Goal: Task Accomplishment & Management: Use online tool/utility

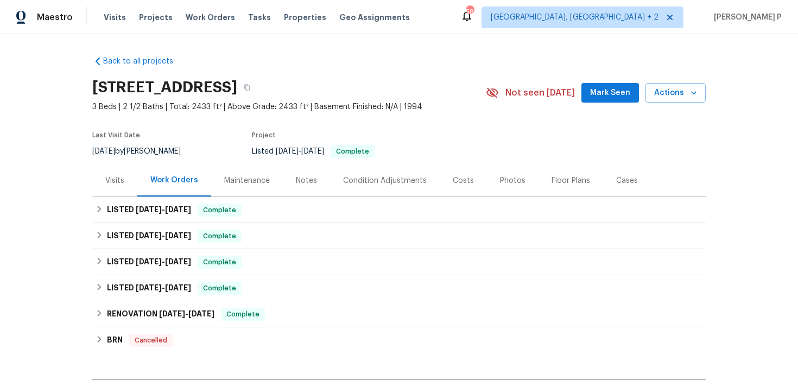
scroll to position [133, 0]
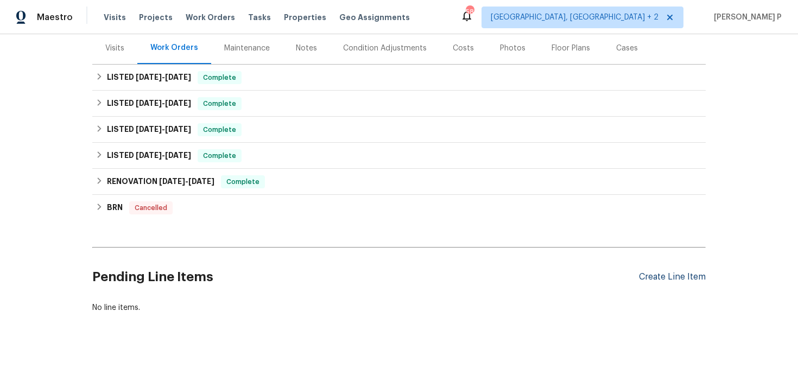
click at [666, 276] on div "Create Line Item" at bounding box center [672, 277] width 67 height 10
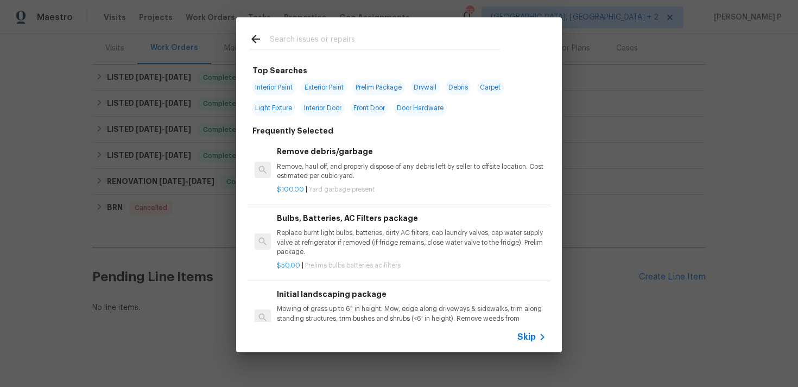
click at [524, 333] on span "Skip" at bounding box center [527, 337] width 18 height 11
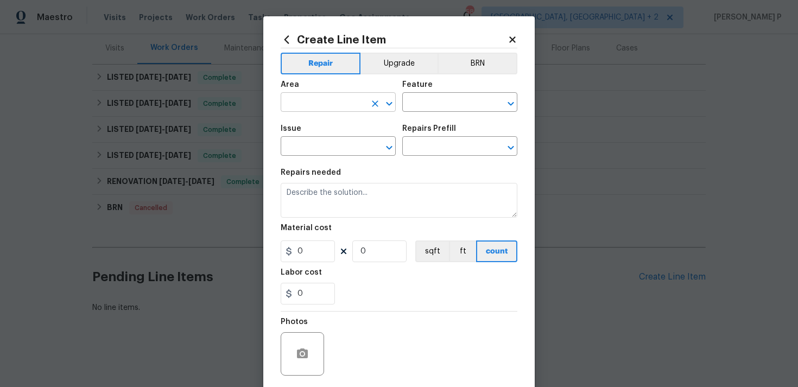
click at [393, 96] on div at bounding box center [382, 103] width 28 height 15
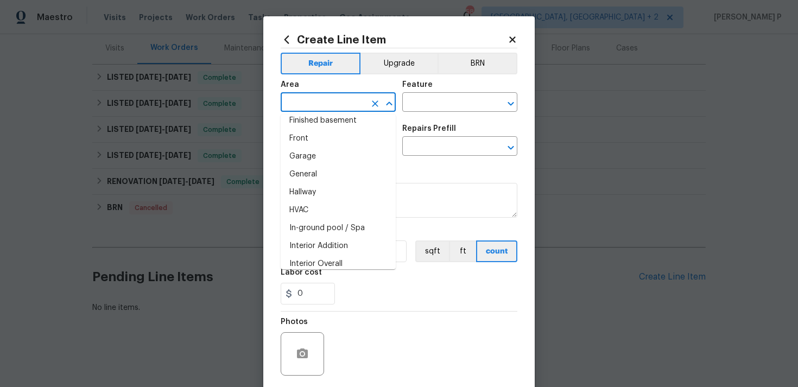
scroll to position [320, 0]
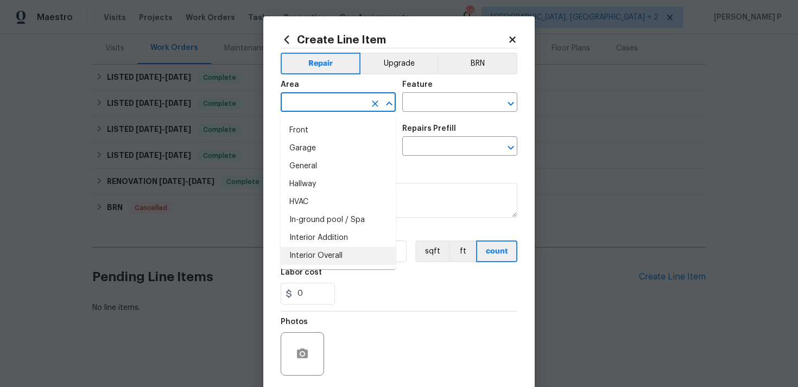
click at [325, 251] on li "Interior Overall" at bounding box center [338, 256] width 115 height 18
type input "Interior Overall"
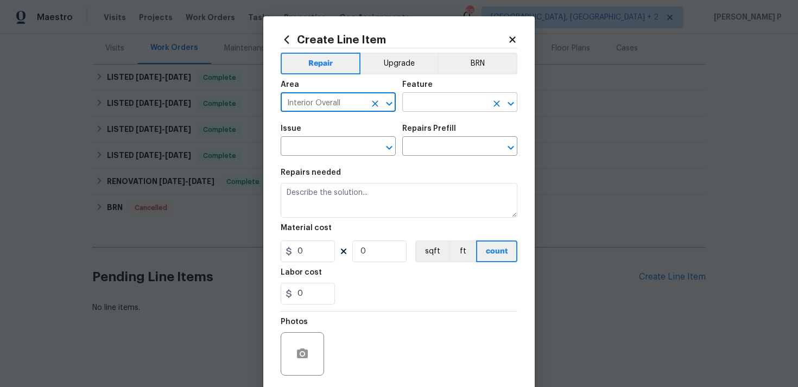
click at [433, 103] on input "text" at bounding box center [444, 103] width 85 height 17
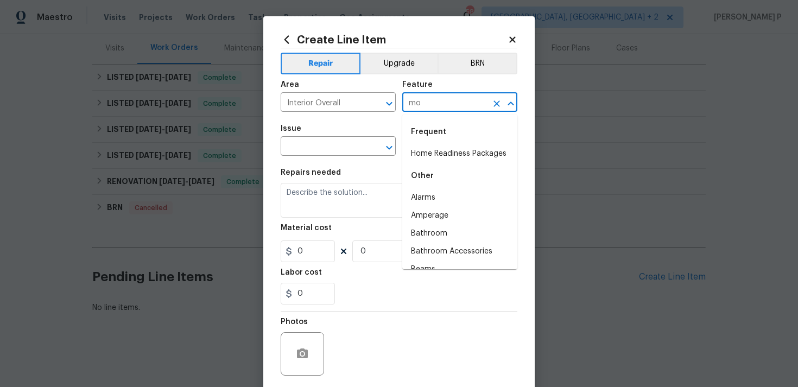
type input "mol"
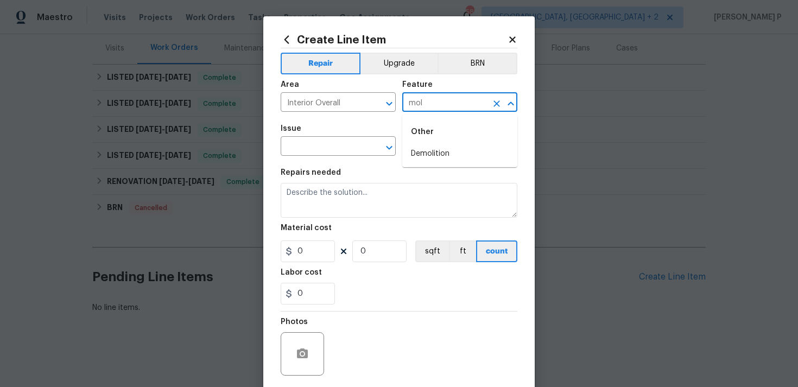
click at [509, 104] on icon "Close" at bounding box center [511, 104] width 6 height 4
click at [496, 103] on icon "Clear" at bounding box center [497, 103] width 7 height 7
click at [510, 103] on icon "Open" at bounding box center [510, 103] width 13 height 13
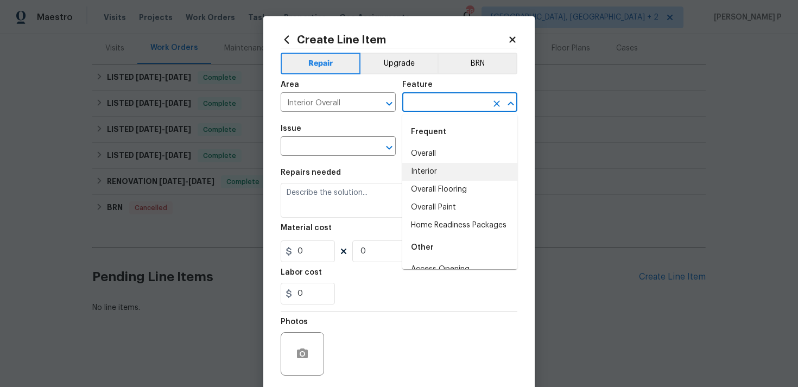
click at [455, 173] on li "Interior" at bounding box center [459, 172] width 115 height 18
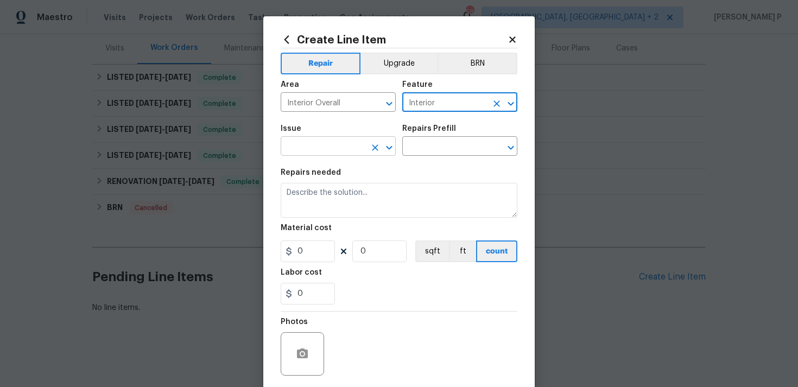
click at [390, 141] on icon "Open" at bounding box center [389, 147] width 13 height 13
type input "Interior"
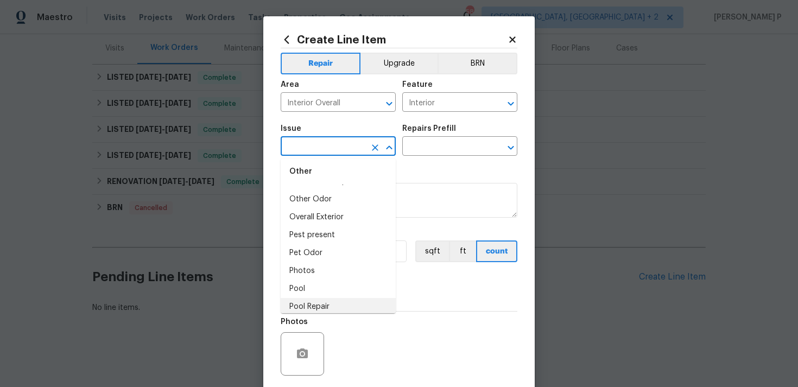
scroll to position [1673, 0]
click at [319, 203] on li "Other Odor" at bounding box center [338, 200] width 115 height 18
type input "Other Odor"
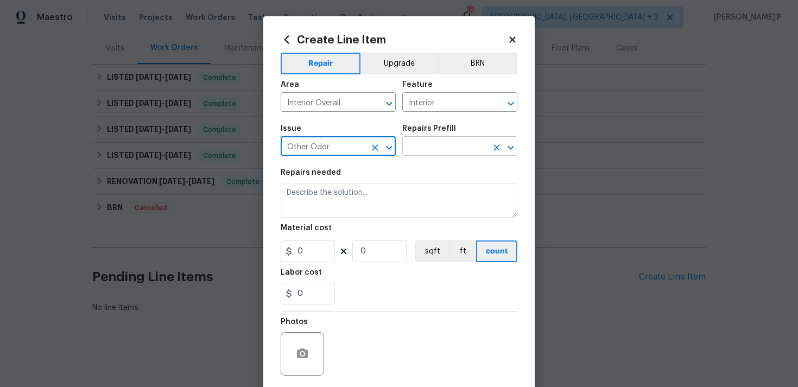
click at [459, 152] on input "text" at bounding box center [444, 147] width 85 height 17
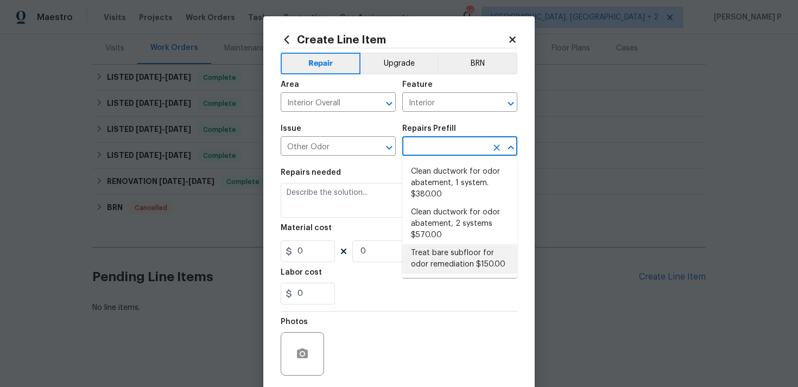
click at [442, 262] on li "Treat bare subfloor for odor remediation $150.00" at bounding box center [459, 258] width 115 height 29
type input "Treat bare subfloor for odor remediation $150.00"
type textarea "Enzyme Treatment for bare subfloor"
type input "1"
type input "150"
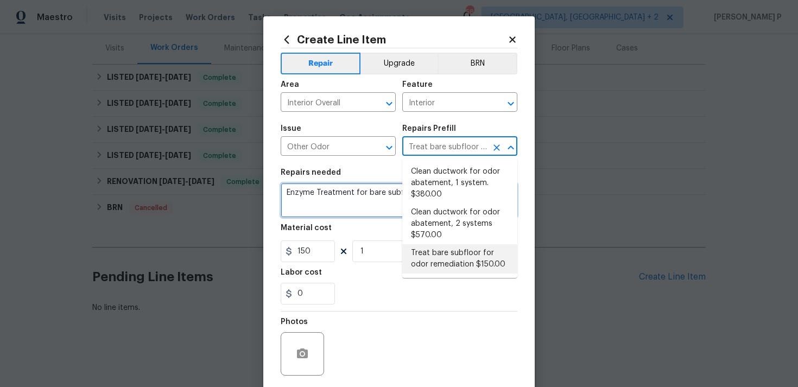
click at [334, 194] on textarea "Enzyme Treatment for bare subfloor" at bounding box center [399, 200] width 237 height 35
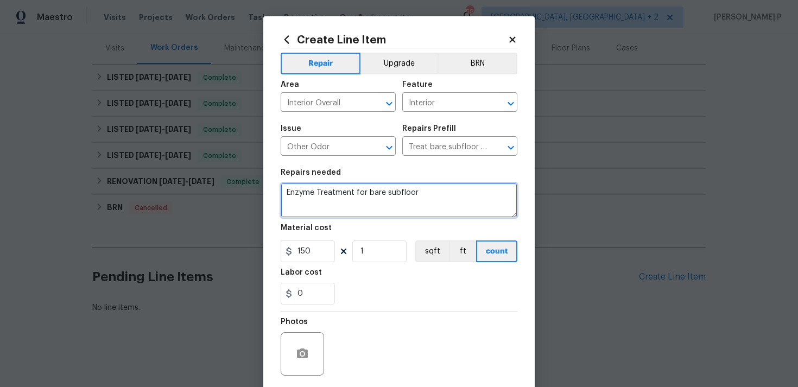
click at [334, 194] on textarea "Enzyme Treatment for bare subfloor" at bounding box center [399, 200] width 237 height 35
paste textarea "Perform mold inspection and treatment to address odor and ensure the home is sa…"
type textarea "Perform mold inspection and treatment to address odor and ensure the home is sa…"
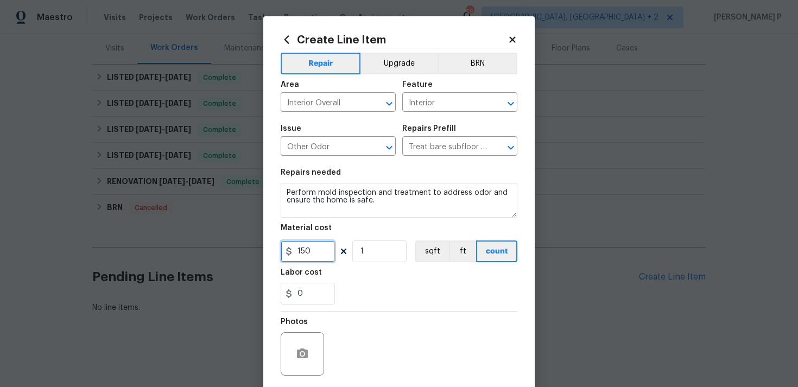
click at [316, 251] on input "150" at bounding box center [308, 252] width 54 height 22
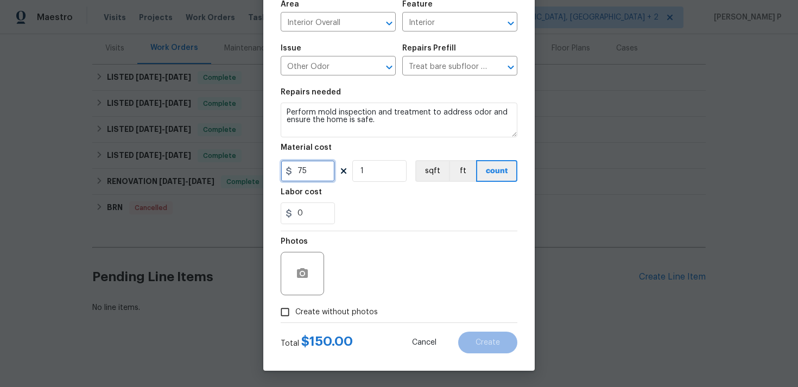
type input "75"
click at [286, 305] on input "Create without photos" at bounding box center [285, 312] width 21 height 21
checkbox input "true"
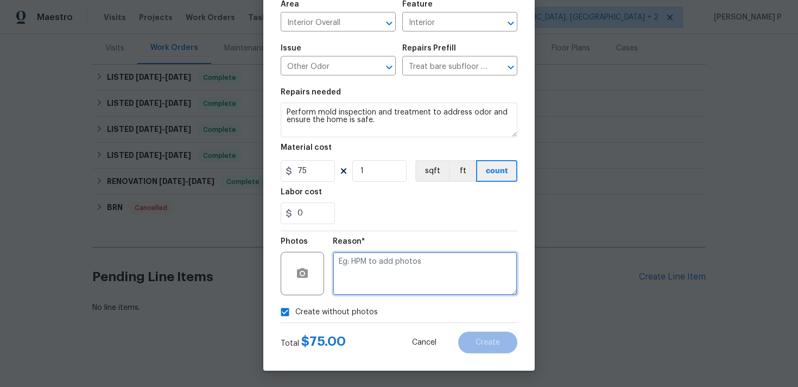
click at [364, 294] on textarea at bounding box center [425, 273] width 185 height 43
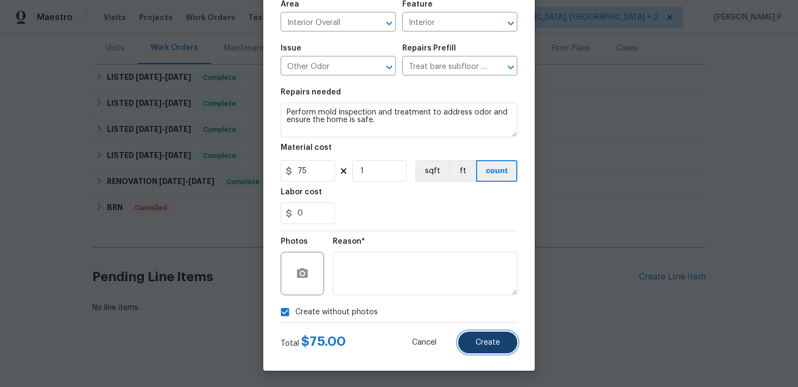
click at [478, 347] on button "Create" at bounding box center [487, 343] width 59 height 22
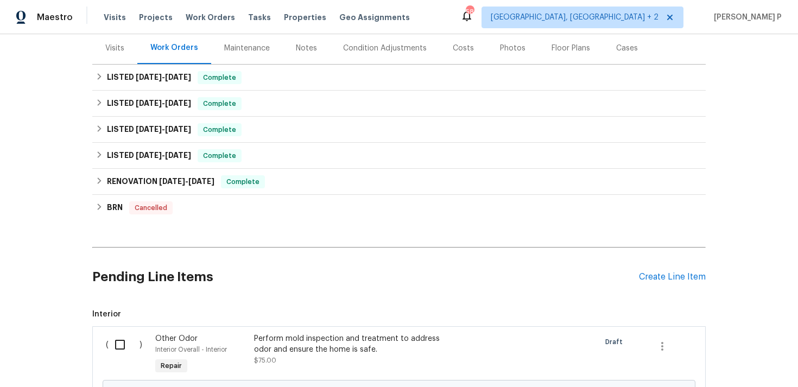
click at [117, 349] on input "checkbox" at bounding box center [124, 344] width 31 height 23
checkbox input "true"
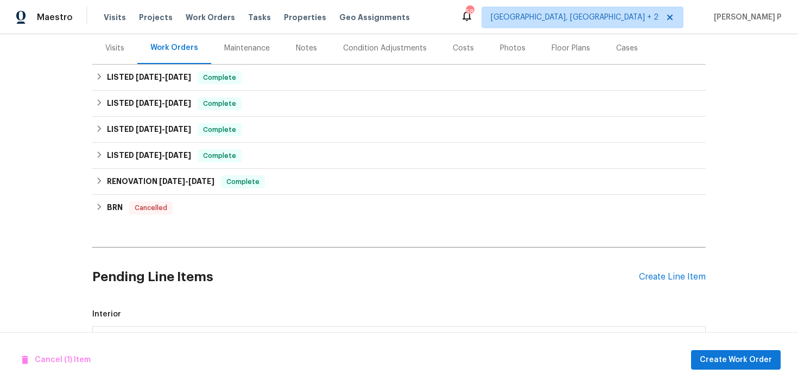
scroll to position [256, 0]
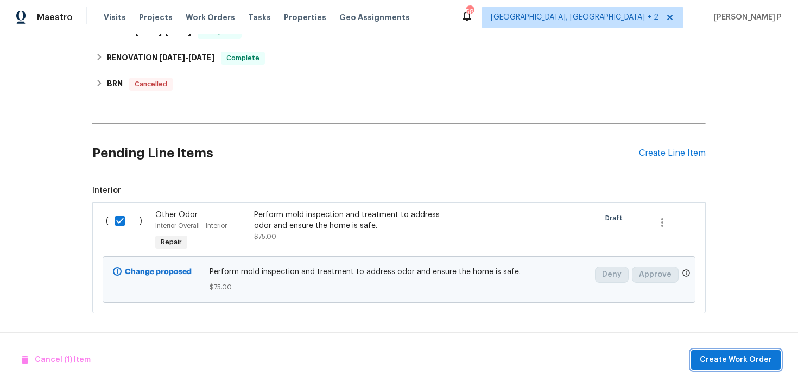
click at [705, 359] on span "Create Work Order" at bounding box center [736, 361] width 72 height 14
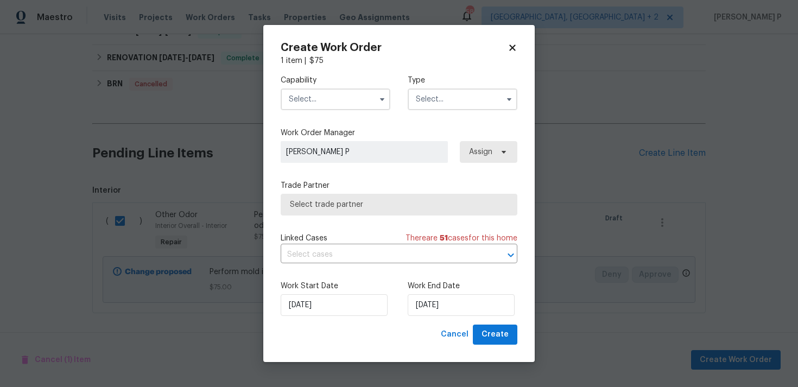
click at [437, 99] on input "text" at bounding box center [463, 100] width 110 height 22
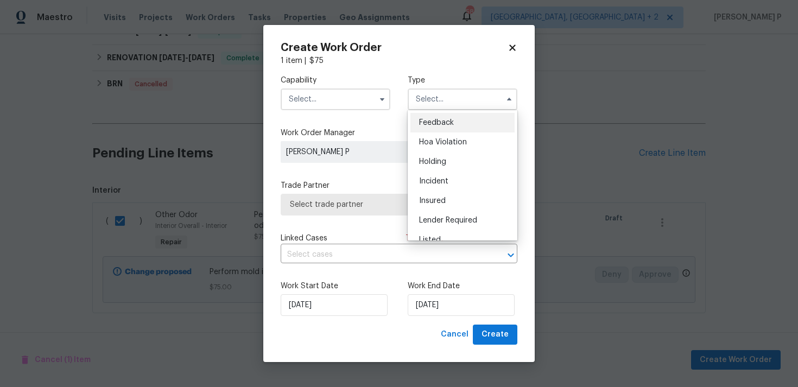
click at [449, 124] on span "Feedback" at bounding box center [436, 123] width 35 height 8
type input "Feedback"
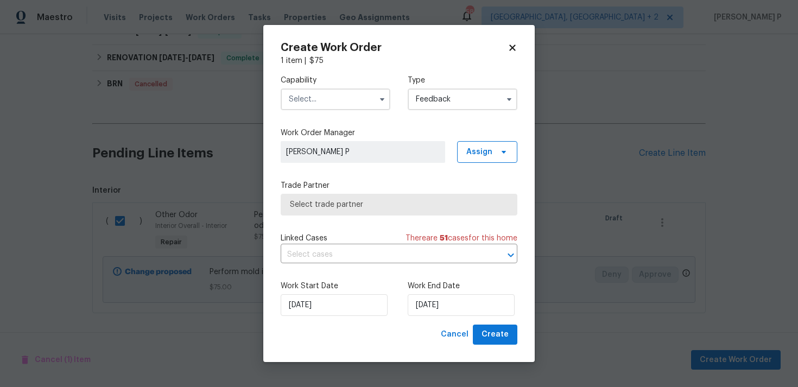
click at [343, 107] on input "text" at bounding box center [336, 100] width 110 height 22
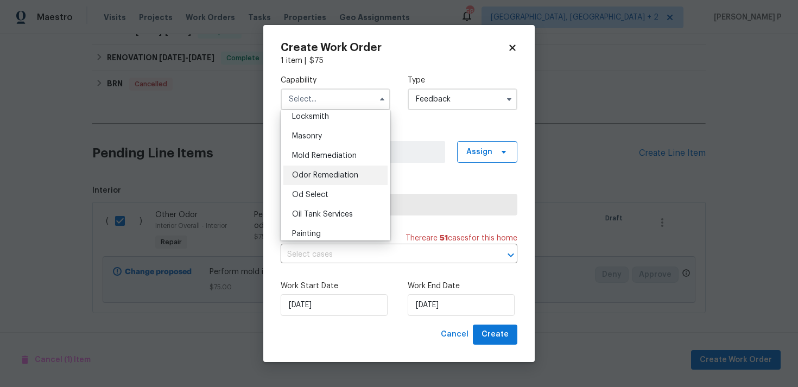
scroll to position [802, 0]
click at [328, 150] on div "Mold Remediation" at bounding box center [335, 156] width 104 height 20
type input "Mold Remediation"
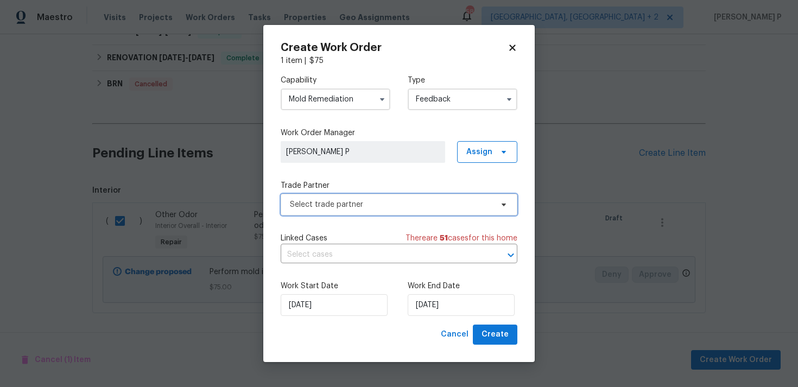
click at [351, 204] on span "Select trade partner" at bounding box center [391, 204] width 203 height 11
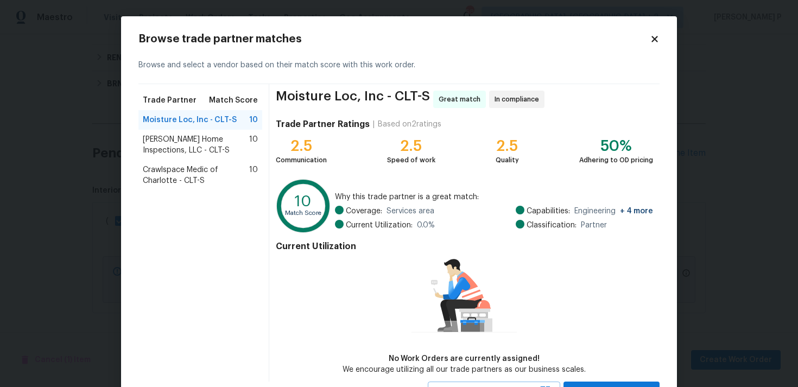
click at [154, 143] on span "Adkins Home Inspections, LLC - CLT-S" at bounding box center [196, 145] width 106 height 22
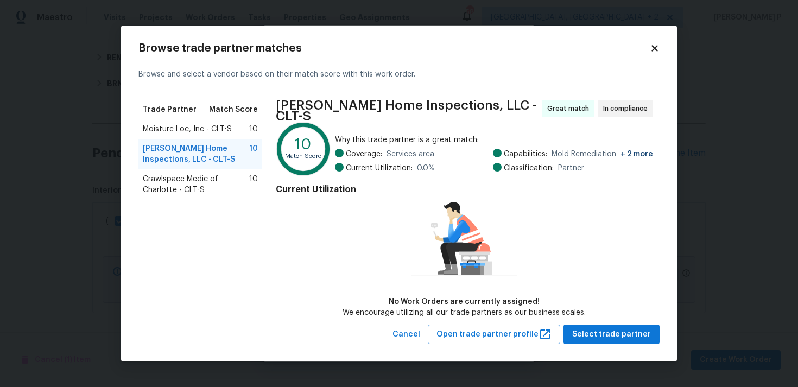
click at [157, 181] on span "Crawlspace Medic of Charlotte - CLT-S" at bounding box center [196, 185] width 106 height 22
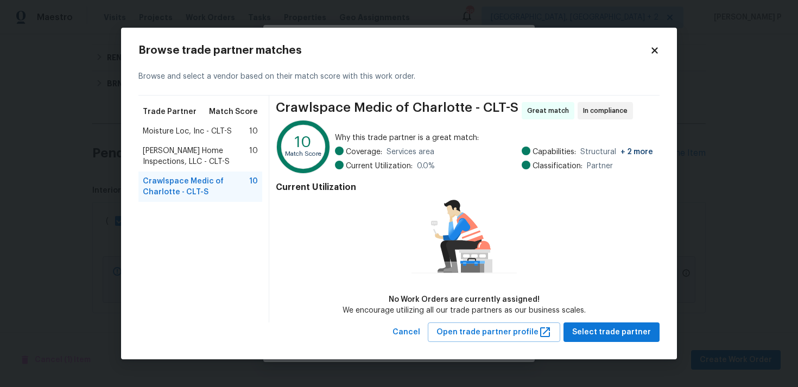
click at [184, 150] on span "Adkins Home Inspections, LLC - CLT-S" at bounding box center [196, 157] width 106 height 22
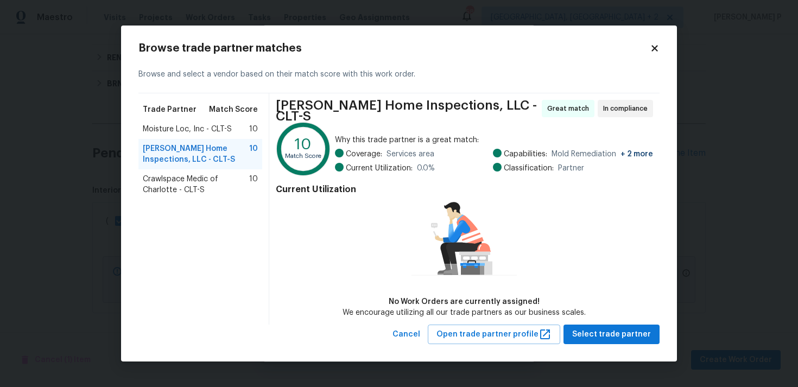
click at [191, 135] on span "Moisture Loc, Inc - CLT-S" at bounding box center [187, 129] width 89 height 11
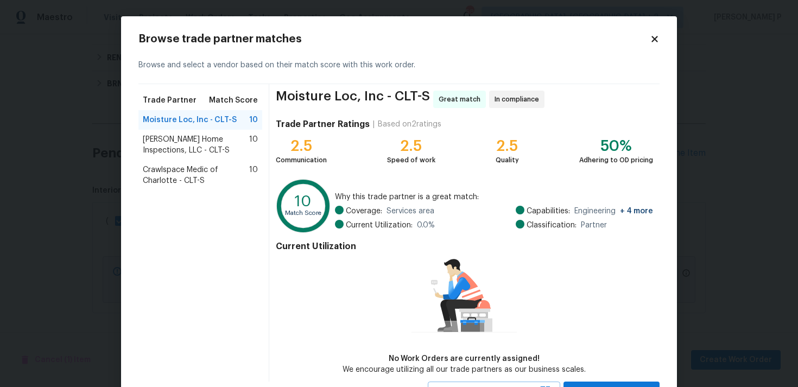
scroll to position [47, 0]
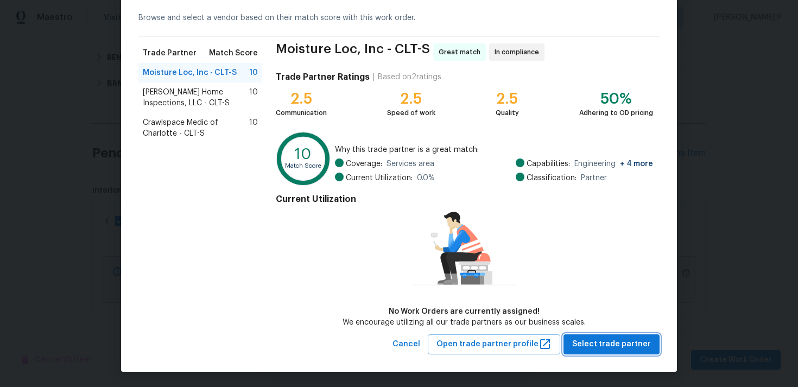
click at [591, 339] on span "Select trade partner" at bounding box center [611, 345] width 79 height 14
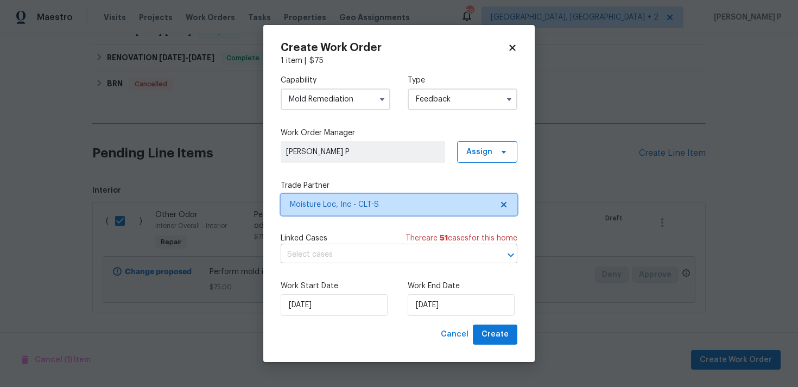
scroll to position [0, 0]
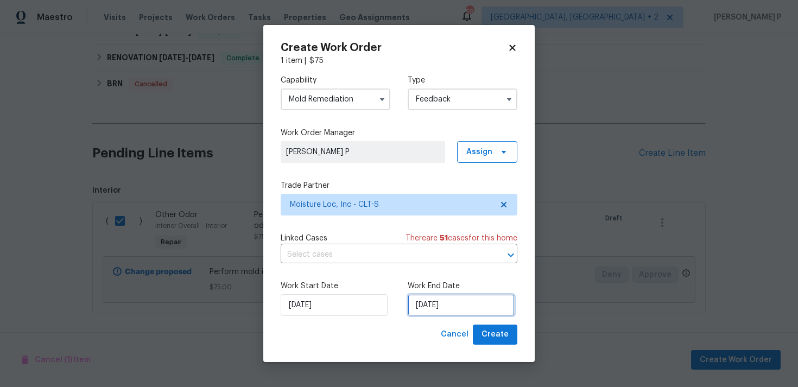
click at [429, 304] on input "19/08/2025" at bounding box center [461, 305] width 107 height 22
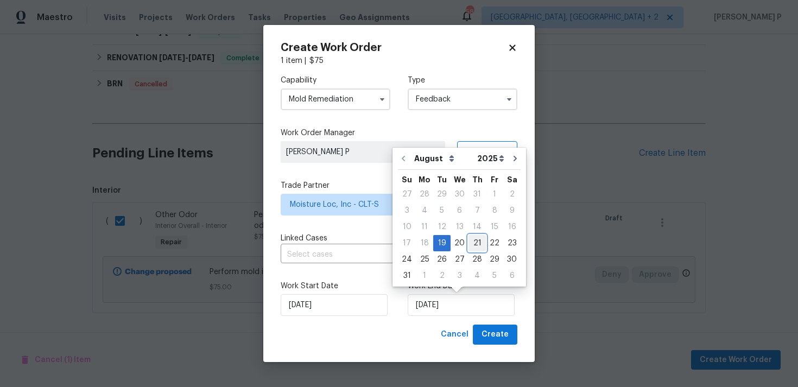
click at [474, 241] on div "21" at bounding box center [477, 243] width 17 height 15
type input "21/08/2025"
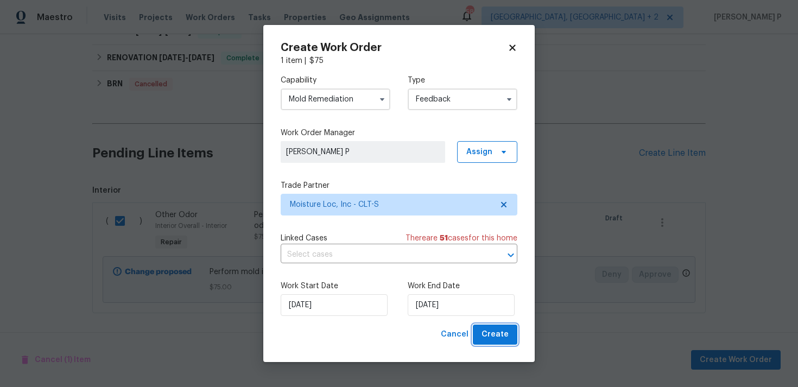
click at [504, 334] on span "Create" at bounding box center [495, 335] width 27 height 14
checkbox input "false"
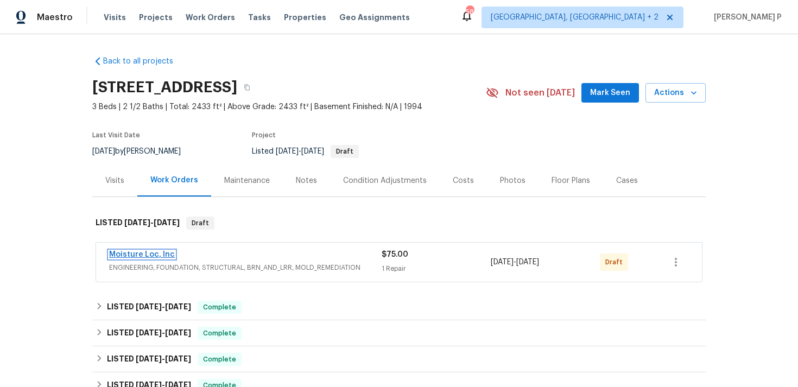
click at [141, 257] on link "Moisture Loc, Inc" at bounding box center [142, 255] width 66 height 8
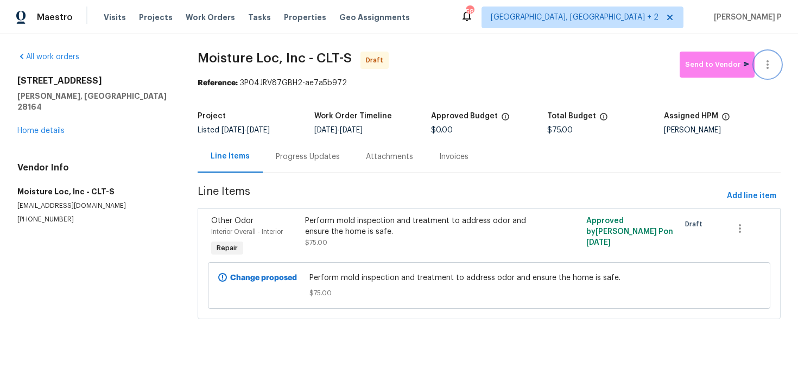
click at [770, 59] on icon "button" at bounding box center [767, 64] width 13 height 13
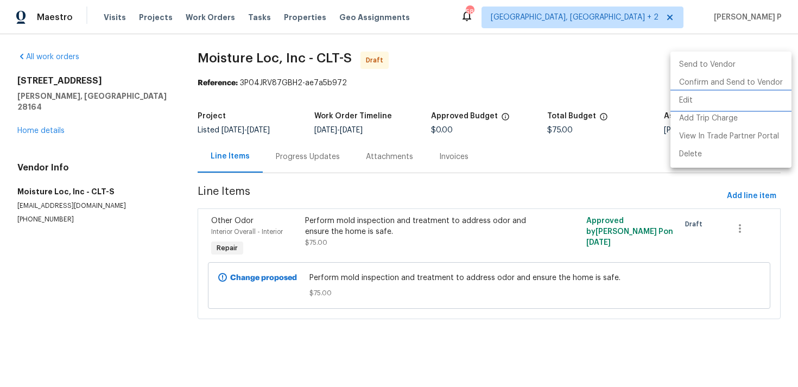
click at [717, 96] on li "Edit" at bounding box center [731, 101] width 121 height 18
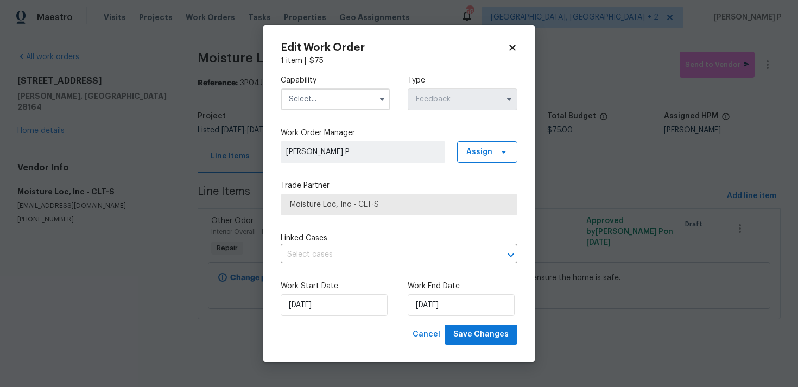
click at [323, 93] on input "text" at bounding box center [336, 100] width 110 height 22
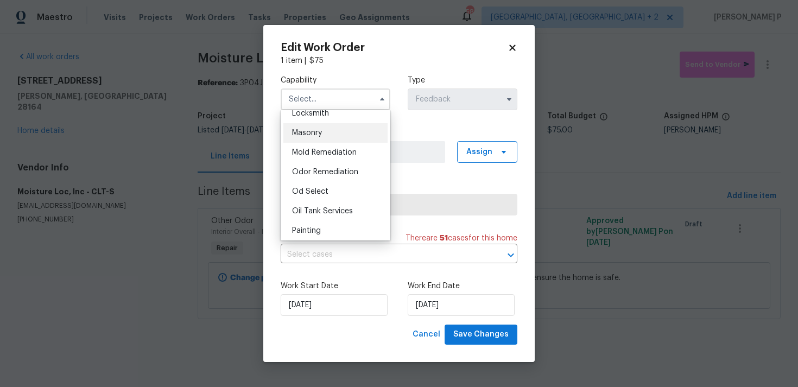
scroll to position [822, 0]
click at [314, 134] on span "Mold Remediation" at bounding box center [324, 135] width 65 height 8
type input "Mold Remediation"
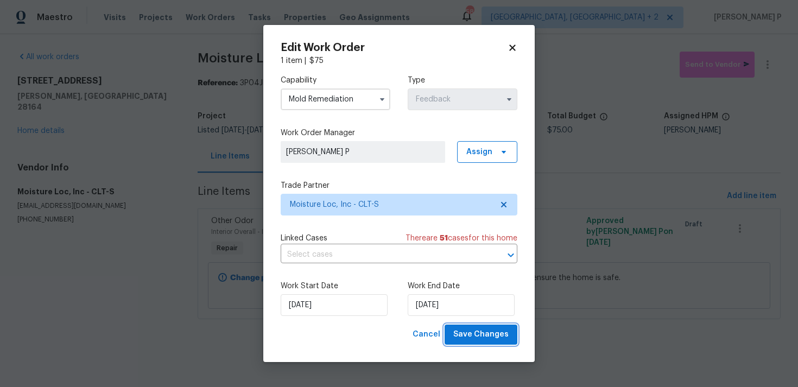
click at [489, 335] on span "Save Changes" at bounding box center [480, 335] width 55 height 14
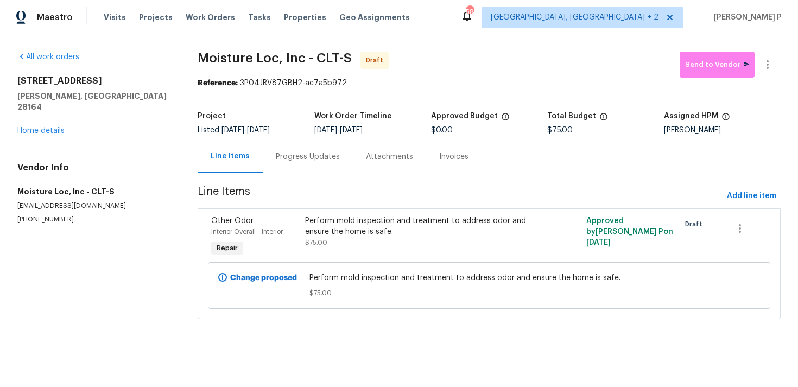
click at [310, 157] on div "Progress Updates" at bounding box center [308, 157] width 64 height 11
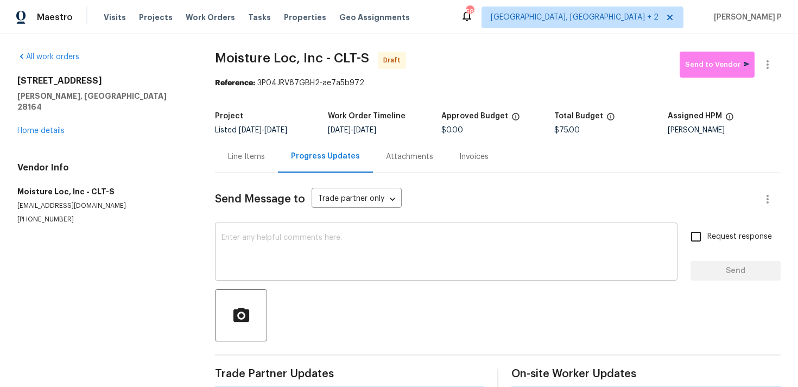
click at [308, 237] on textarea at bounding box center [447, 253] width 450 height 38
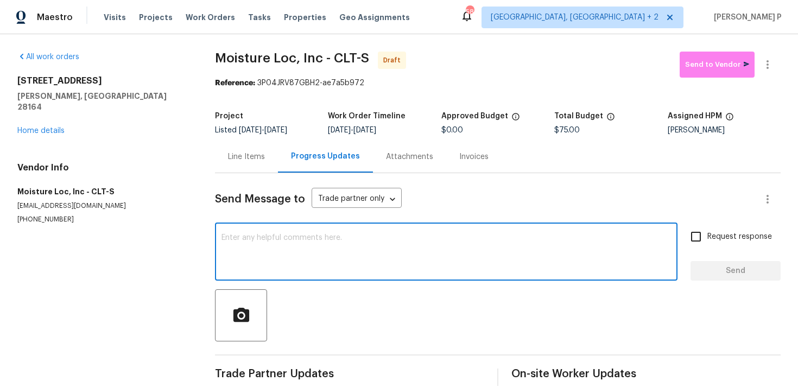
paste textarea "Hi, this is Ramyasri with Opendoor. I’m confirming you received the WO for the …"
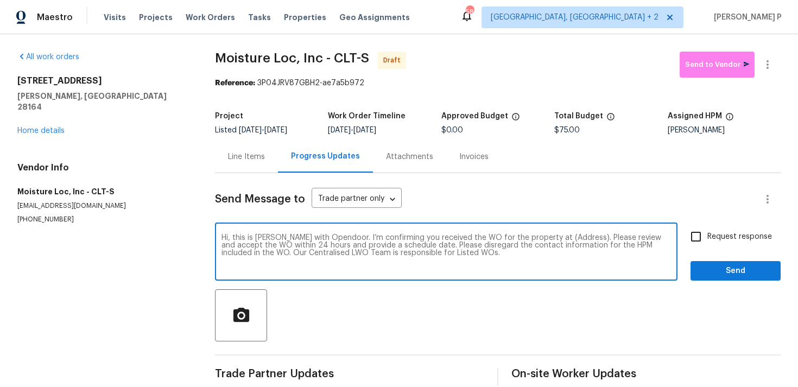
drag, startPoint x: 544, startPoint y: 236, endPoint x: 578, endPoint y: 236, distance: 33.7
click at [578, 236] on textarea "Hi, this is Ramyasri with Opendoor. I’m confirming you received the WO for the …" at bounding box center [447, 253] width 450 height 38
paste textarea "1259 Blacksnake Rd, Stanley, NC 28164"
type textarea "Hi, this is Ramyasri with Opendoor. I’m confirming you received the WO for the …"
click at [701, 238] on input "Request response" at bounding box center [696, 236] width 23 height 23
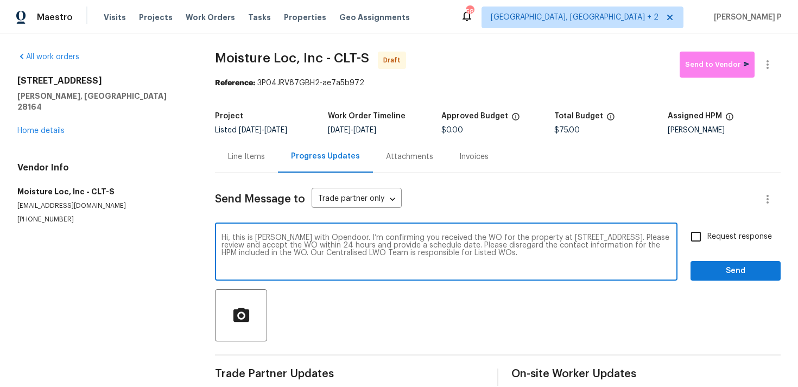
checkbox input "true"
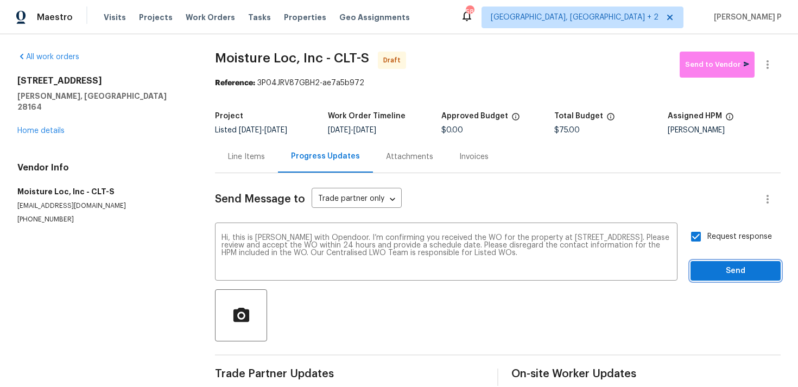
click at [715, 267] on span "Send" at bounding box center [735, 271] width 73 height 14
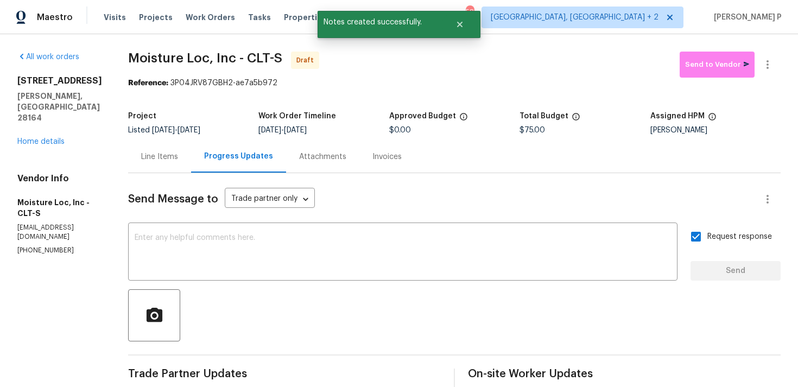
click at [367, 339] on div at bounding box center [454, 315] width 653 height 52
click at [773, 56] on button "button" at bounding box center [768, 65] width 26 height 26
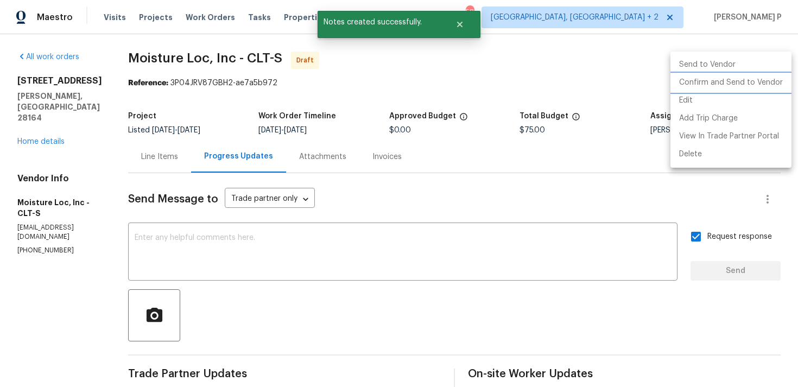
click at [728, 85] on li "Confirm and Send to Vendor" at bounding box center [731, 83] width 121 height 18
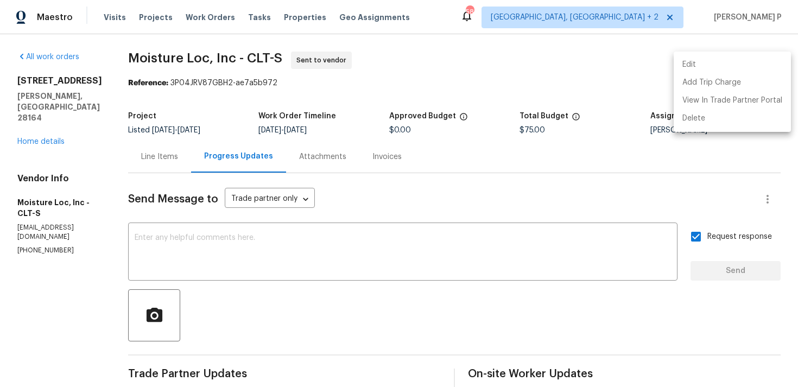
click at [134, 58] on div at bounding box center [399, 193] width 798 height 387
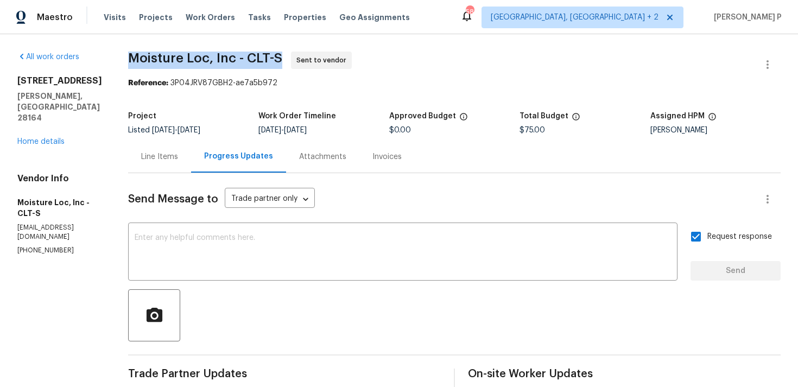
drag, startPoint x: 122, startPoint y: 55, endPoint x: 277, endPoint y: 55, distance: 154.8
click at [277, 55] on div "All work orders 1259 Blacksnake Rd Stanley, NC 28164 Home details Vendor Info M…" at bounding box center [399, 256] width 798 height 444
copy span "Moisture Loc, Inc - CLT-S"
click at [200, 53] on span "Moisture Loc, Inc - CLT-S" at bounding box center [205, 58] width 154 height 13
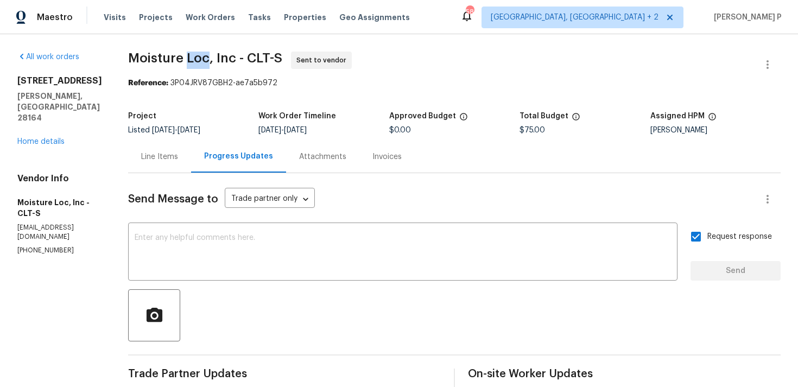
click at [200, 53] on span "Moisture Loc, Inc - CLT-S" at bounding box center [205, 58] width 154 height 13
drag, startPoint x: 168, startPoint y: 84, endPoint x: 340, endPoint y: 84, distance: 172.1
click at [340, 84] on div "Reference: 3P04JRV87GBH2-ae7a5b972" at bounding box center [454, 83] width 653 height 11
copy div "3P04JRV87GBH2-ae7a5b972"
click at [137, 69] on span "Moisture Loc, Inc - CLT-S Sent to vendor" at bounding box center [441, 65] width 627 height 26
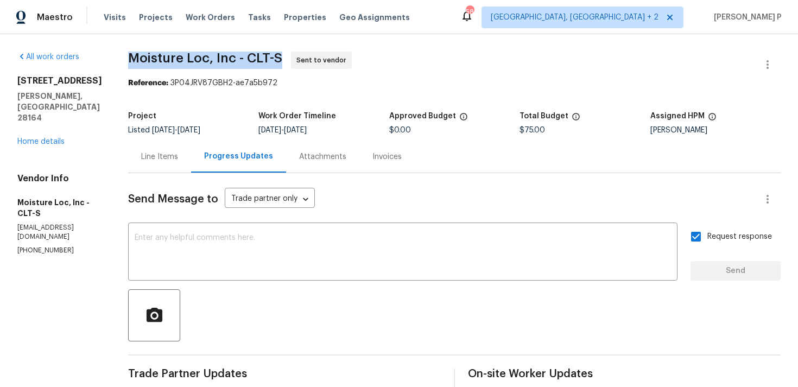
copy span "Moisture Loc, Inc - CLT-S"
drag, startPoint x: 128, startPoint y: 58, endPoint x: 292, endPoint y: 58, distance: 163.5
click at [292, 58] on span "Moisture Loc, Inc - CLT-S Sent to vendor" at bounding box center [441, 65] width 627 height 26
click at [147, 161] on div "Line Items" at bounding box center [159, 157] width 37 height 11
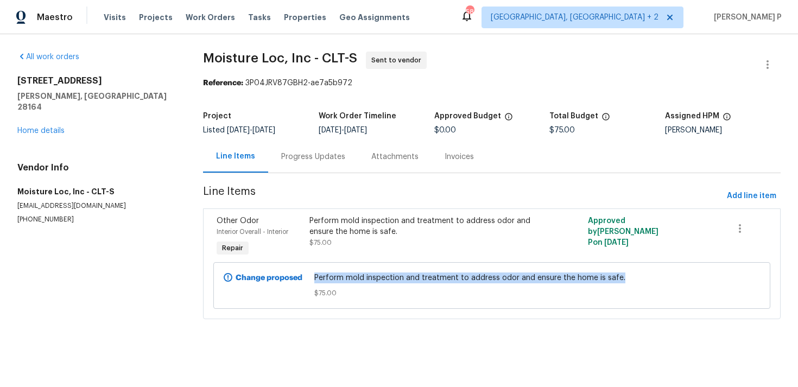
drag, startPoint x: 318, startPoint y: 278, endPoint x: 627, endPoint y: 277, distance: 309.0
click at [627, 277] on span "Perform mold inspection and treatment to address odor and ensure the home is sa…" at bounding box center [492, 278] width 356 height 11
copy span "Perform mold inspection and treatment to address odor and ensure the home is sa…"
click at [54, 127] on link "Home details" at bounding box center [40, 131] width 47 height 8
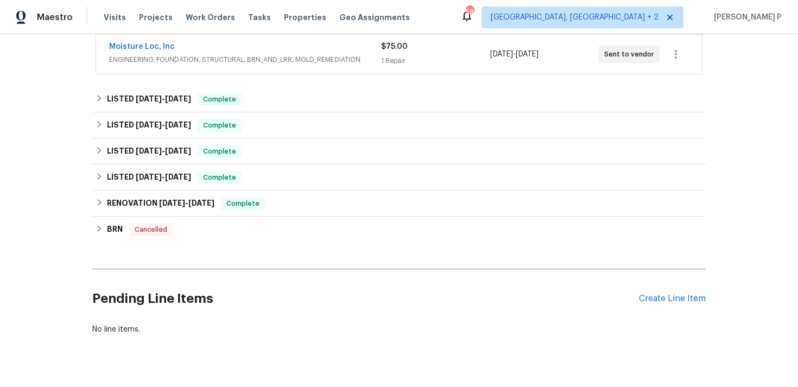
scroll to position [230, 0]
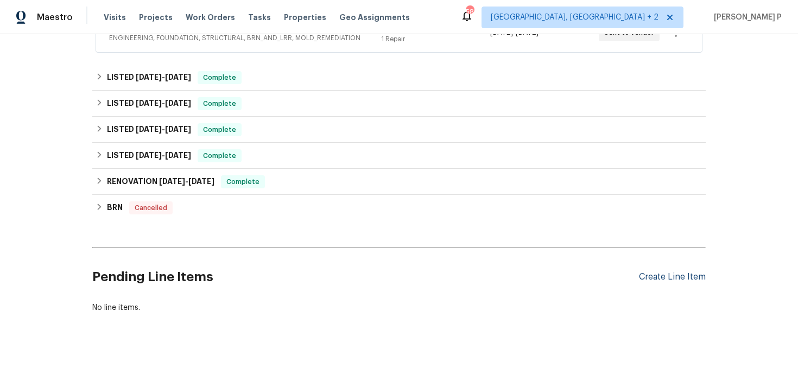
click at [676, 278] on div "Create Line Item" at bounding box center [672, 277] width 67 height 10
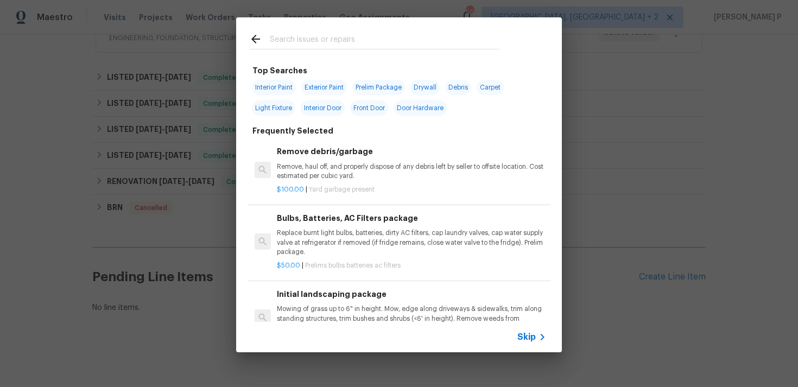
click at [524, 340] on span "Skip" at bounding box center [527, 337] width 18 height 11
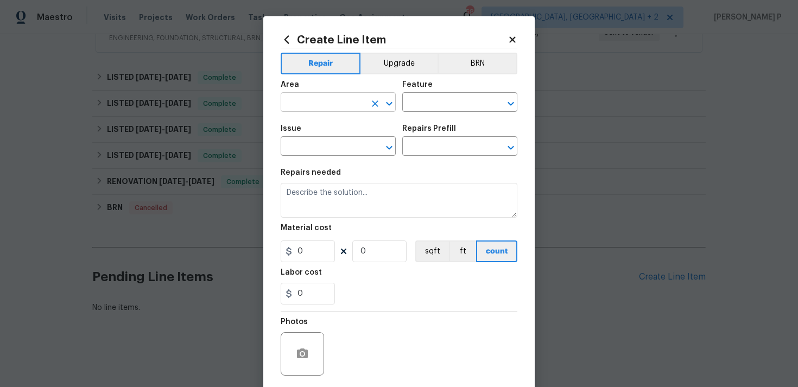
click at [392, 105] on icon "Open" at bounding box center [389, 103] width 13 height 13
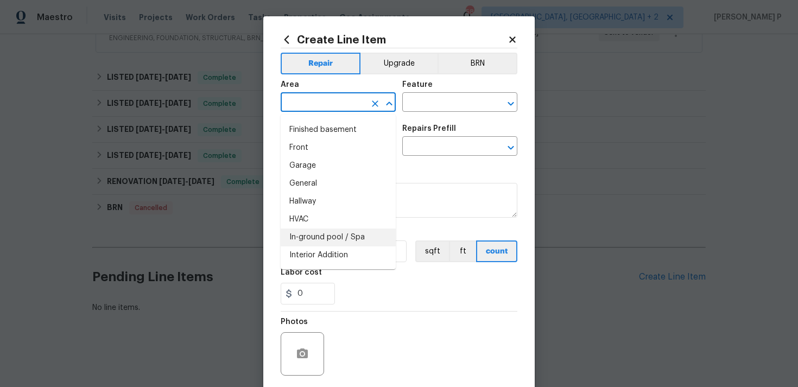
scroll to position [321, 0]
click at [329, 250] on li "Interior Overall" at bounding box center [338, 255] width 115 height 18
type input "Interior Overall"
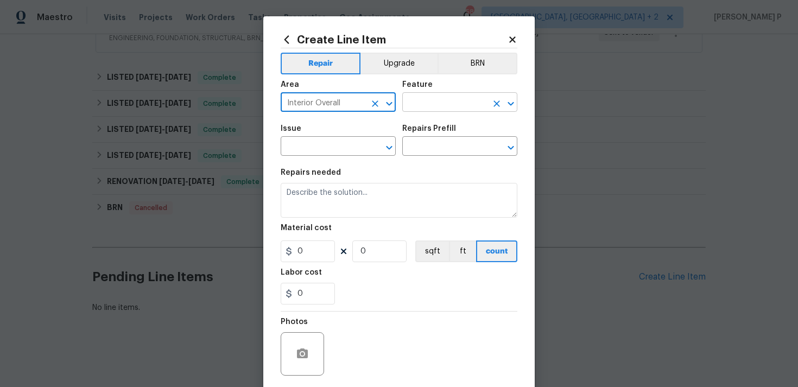
click at [425, 105] on input "text" at bounding box center [444, 103] width 85 height 17
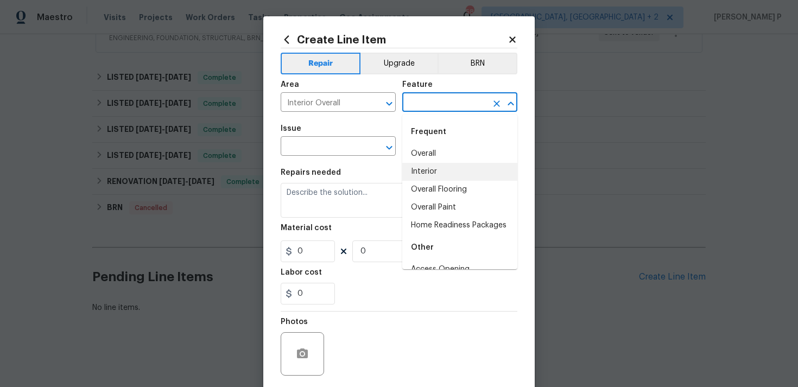
click at [434, 171] on li "Interior" at bounding box center [459, 172] width 115 height 18
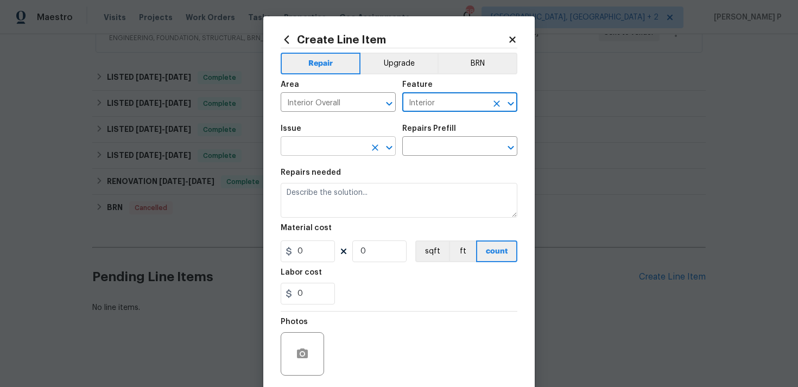
click at [394, 142] on icon "Open" at bounding box center [389, 147] width 13 height 13
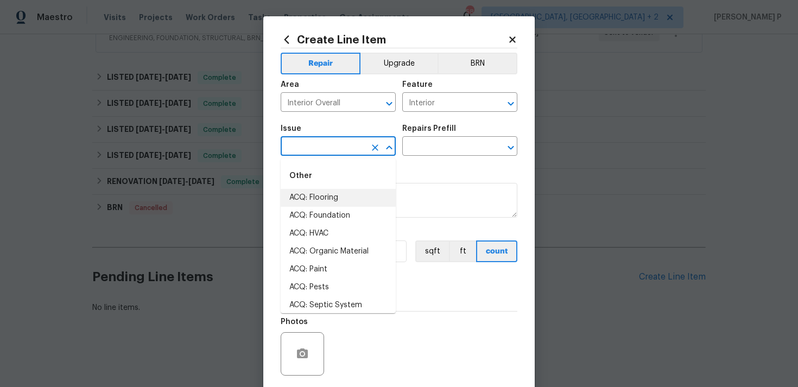
click at [518, 99] on div "Create Line Item Repair Upgrade BRN Area Interior Overall ​ Feature Interior ​ …" at bounding box center [399, 233] width 272 height 435
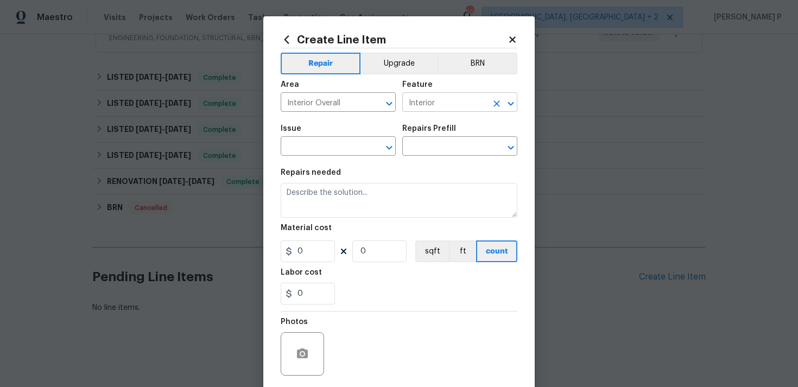
click at [515, 102] on icon "Open" at bounding box center [510, 103] width 13 height 13
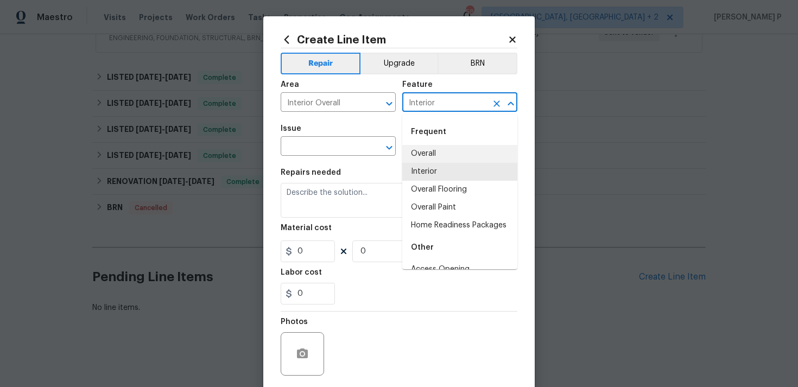
click at [450, 150] on li "Overall" at bounding box center [459, 154] width 115 height 18
type input "Overall"
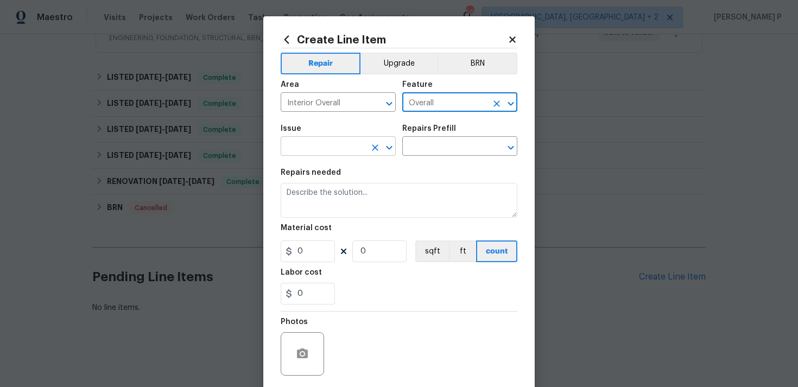
click at [378, 149] on icon "Clear" at bounding box center [375, 147] width 11 height 11
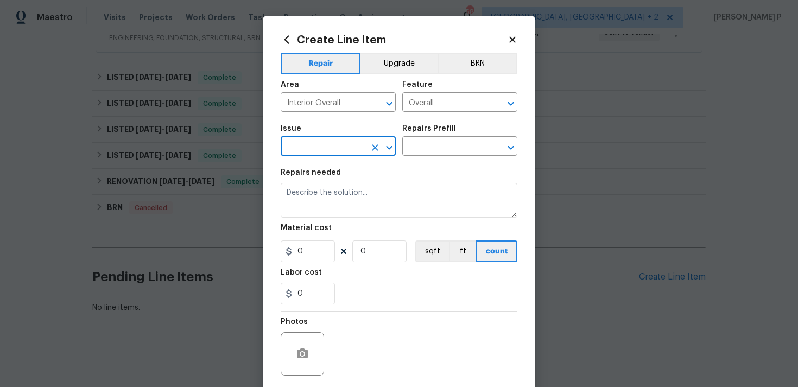
click at [391, 147] on icon "Open" at bounding box center [389, 148] width 6 height 4
type input "rail"
click at [391, 148] on icon "Close" at bounding box center [389, 148] width 6 height 4
click at [391, 148] on icon "Open" at bounding box center [389, 147] width 13 height 13
click at [391, 148] on icon "Close" at bounding box center [389, 148] width 6 height 4
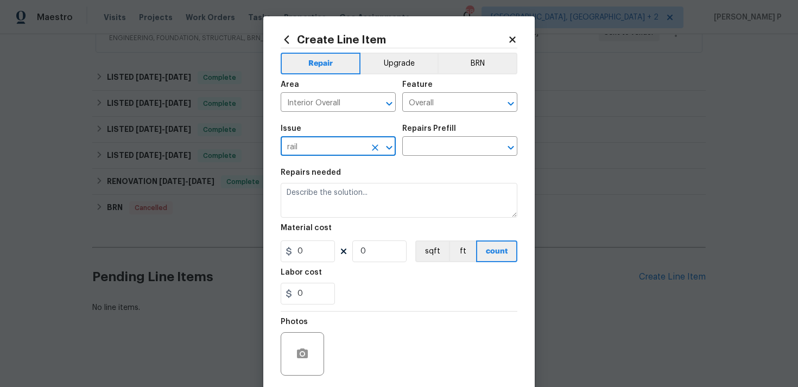
click at [382, 147] on button "Open" at bounding box center [389, 147] width 15 height 15
click at [379, 147] on icon "Clear" at bounding box center [375, 147] width 11 height 11
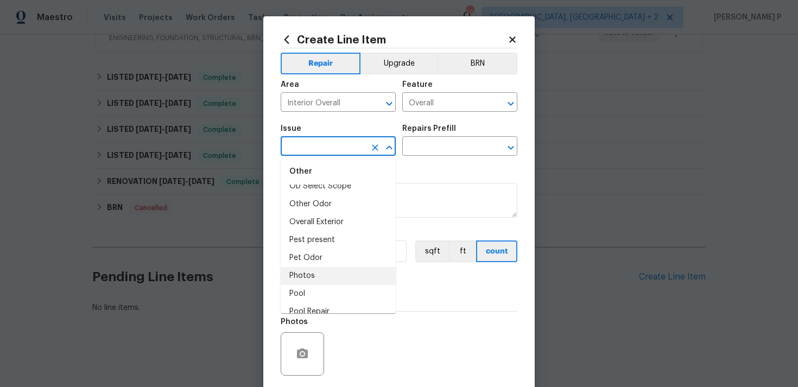
scroll to position [1654, 0]
click at [333, 234] on li "Overall Exterior" at bounding box center [338, 237] width 115 height 18
type input "Overall Exterior"
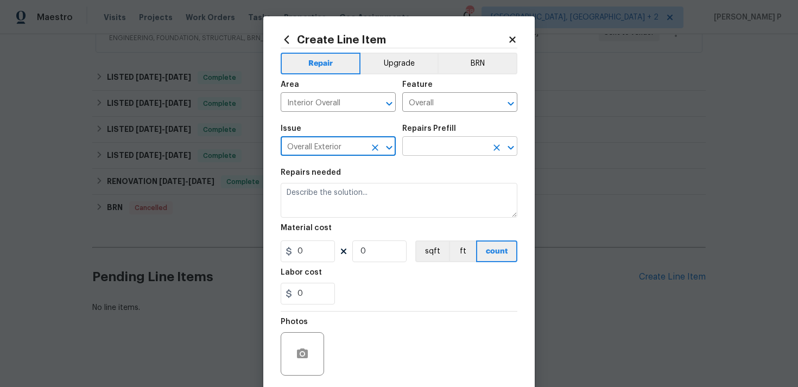
click at [421, 150] on input "text" at bounding box center [444, 147] width 85 height 17
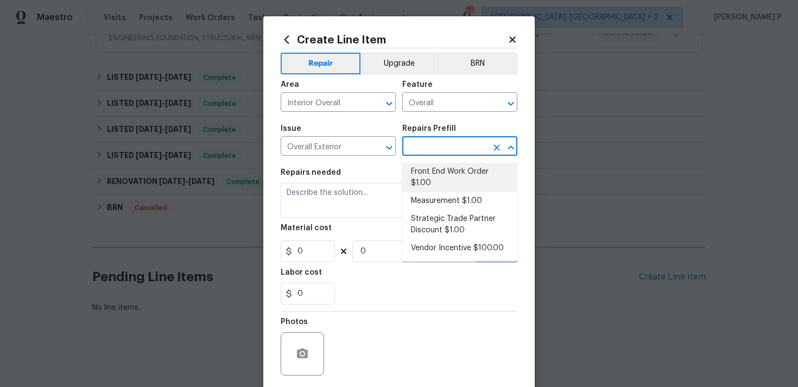
click at [426, 169] on li "Front End Work Order $1.00" at bounding box center [459, 177] width 115 height 29
type input "Front End Work Order $1.00"
type textarea "Placeholder line item for the creation of front end work orders."
type input "1"
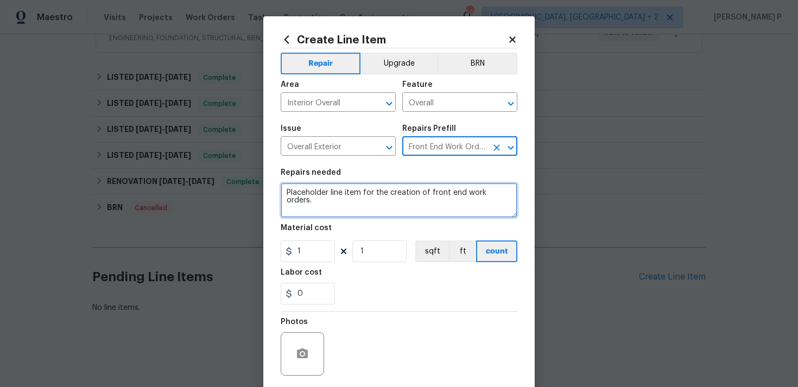
click at [384, 201] on textarea "Placeholder line item for the creation of front end work orders." at bounding box center [399, 200] width 237 height 35
paste textarea "1. Clean and sanitize the refrigerator. 2. Repair the front railing gate to ens…"
type textarea "1. Clean and sanitize the refrigerator. 2. Repair the front railing gate to ens…"
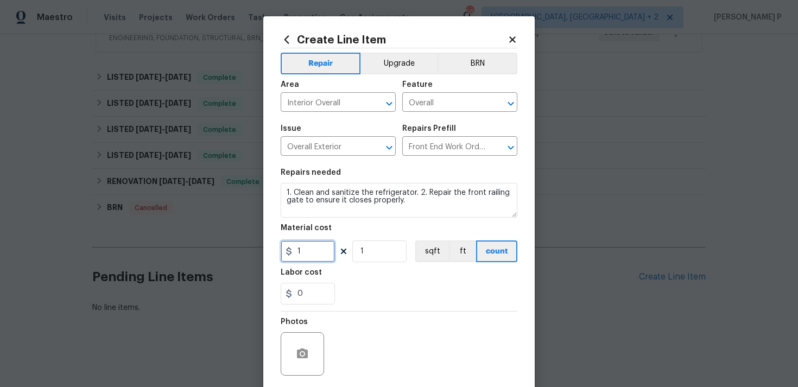
click at [315, 257] on input "1" at bounding box center [308, 252] width 54 height 22
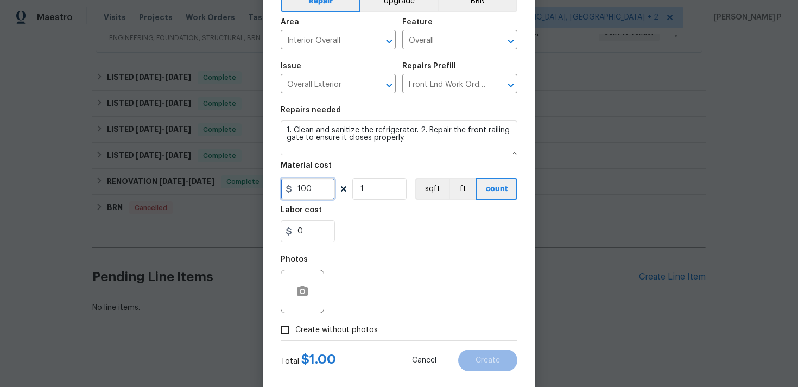
scroll to position [81, 0]
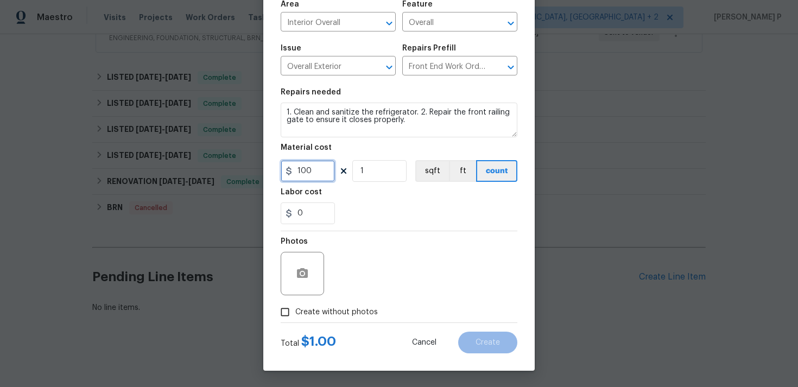
type input "100"
click at [281, 312] on input "Create without photos" at bounding box center [285, 312] width 21 height 21
checkbox input "true"
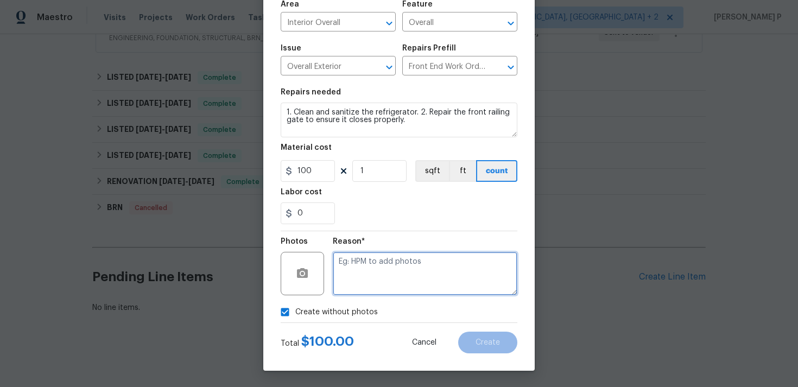
click at [373, 281] on textarea at bounding box center [425, 273] width 185 height 43
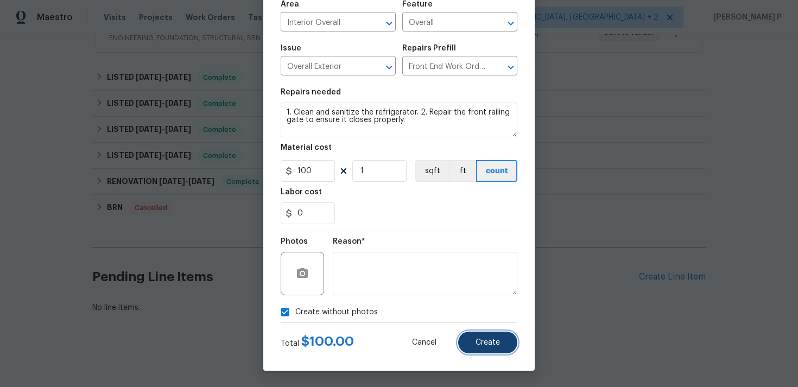
click at [470, 332] on button "Create" at bounding box center [487, 343] width 59 height 22
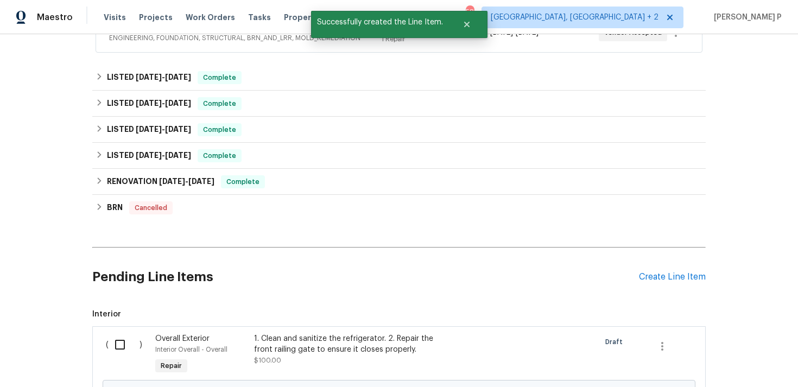
click at [118, 349] on input "checkbox" at bounding box center [124, 344] width 31 height 23
checkbox input "true"
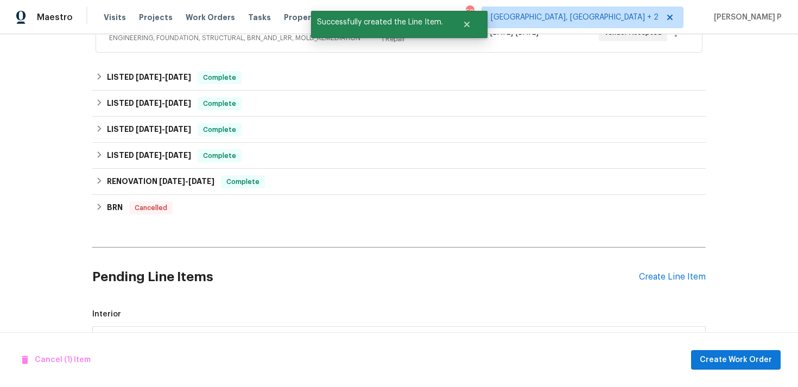
scroll to position [354, 0]
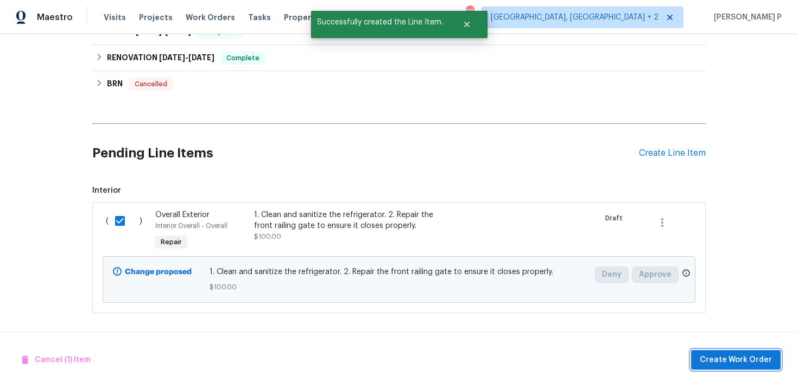
click at [749, 357] on span "Create Work Order" at bounding box center [736, 361] width 72 height 14
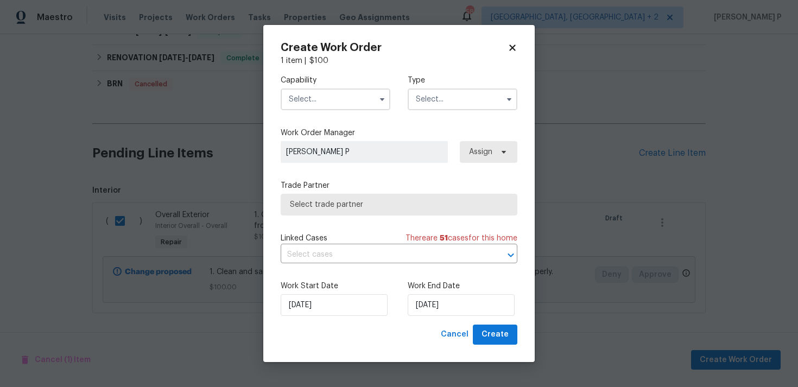
click at [411, 96] on input "text" at bounding box center [463, 100] width 110 height 22
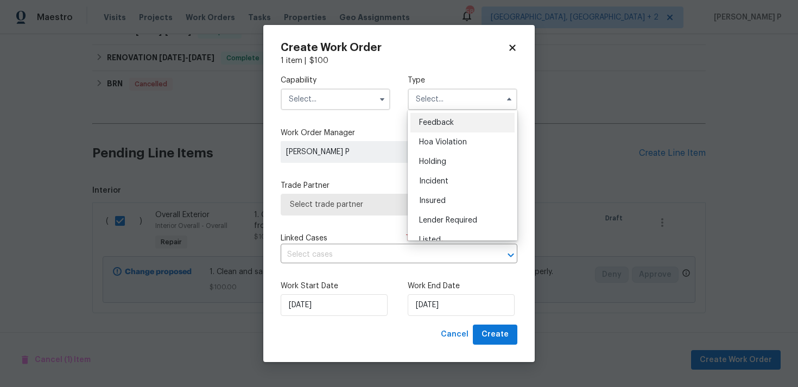
click at [420, 122] on span "Feedback" at bounding box center [436, 123] width 35 height 8
type input "Feedback"
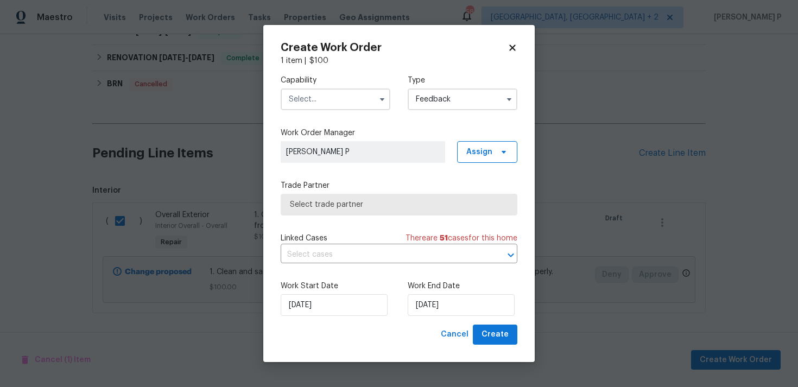
click at [361, 104] on input "text" at bounding box center [336, 100] width 110 height 22
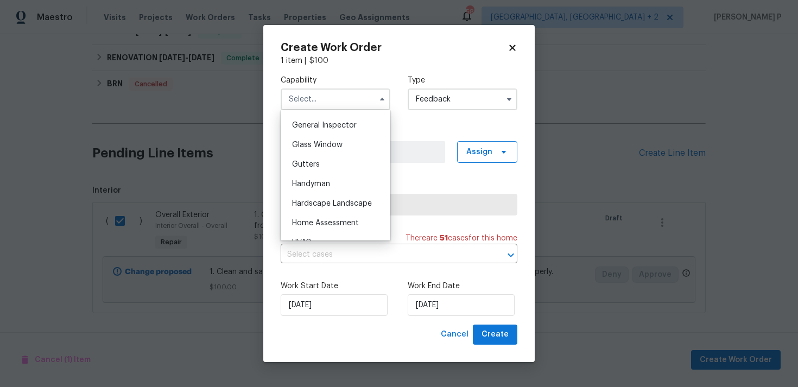
scroll to position [552, 0]
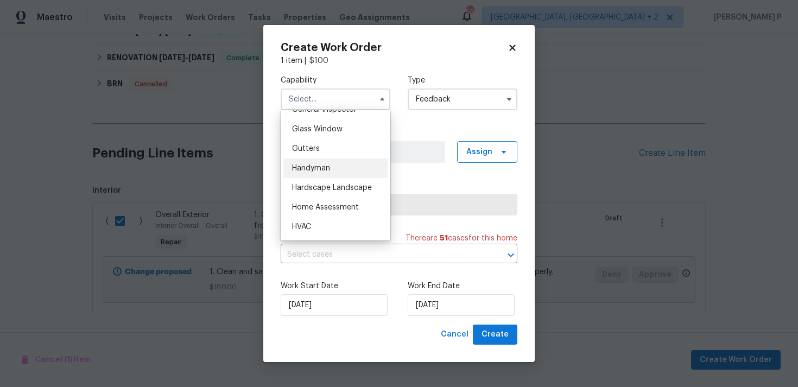
click at [318, 169] on span "Handyman" at bounding box center [311, 169] width 38 height 8
type input "Handyman"
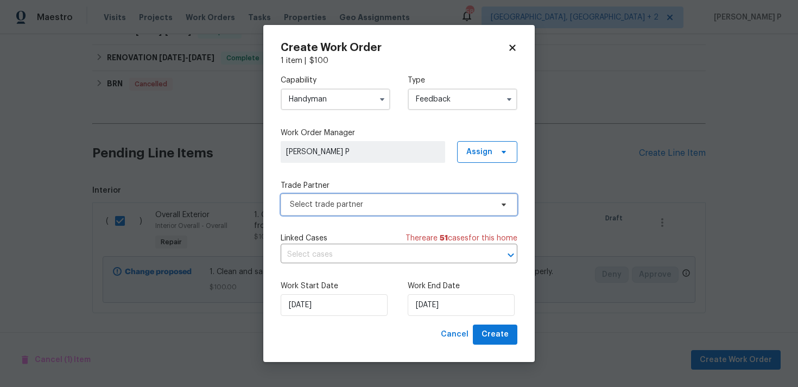
click at [344, 203] on span "Select trade partner" at bounding box center [391, 204] width 203 height 11
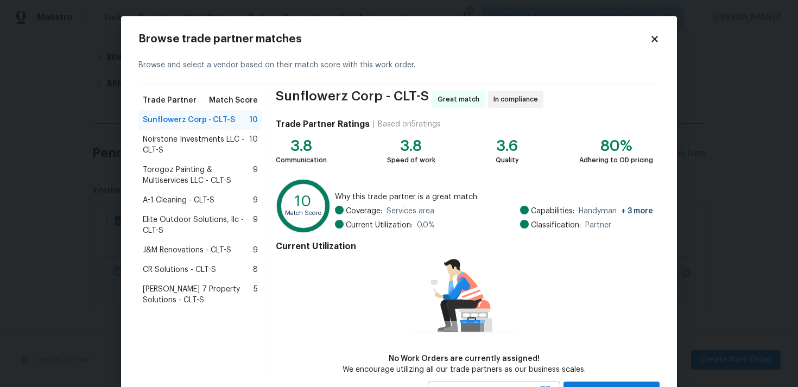
click at [179, 202] on span "A-1 Cleaning - CLT-S" at bounding box center [179, 200] width 72 height 11
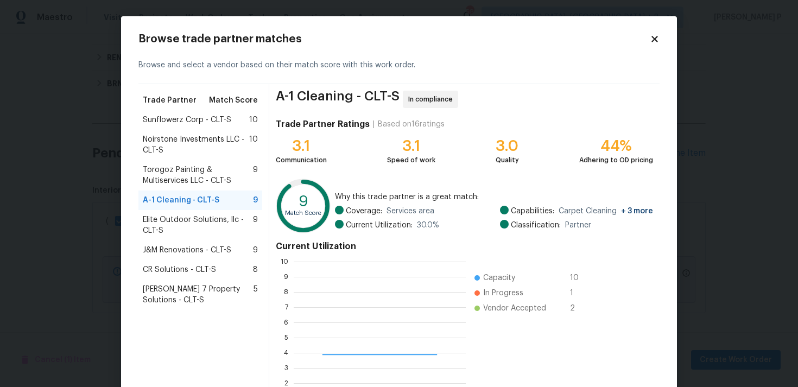
scroll to position [152, 172]
click at [183, 141] on span "Noirstone Investments LLC - CLT-S" at bounding box center [196, 145] width 106 height 22
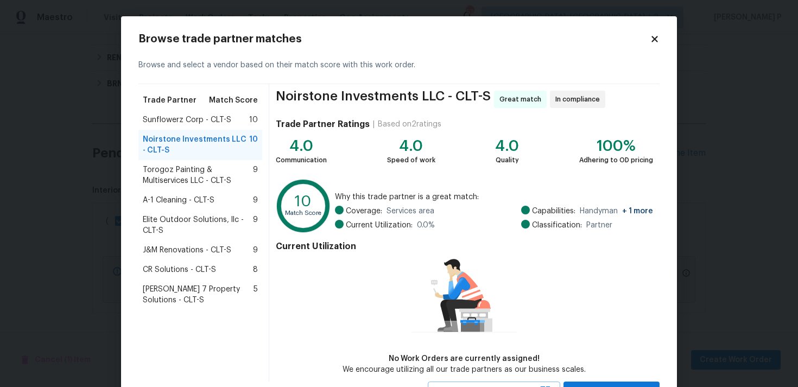
click at [180, 172] on span "Torogoz Painting & Multiservices LLC - CLT-S" at bounding box center [198, 176] width 110 height 22
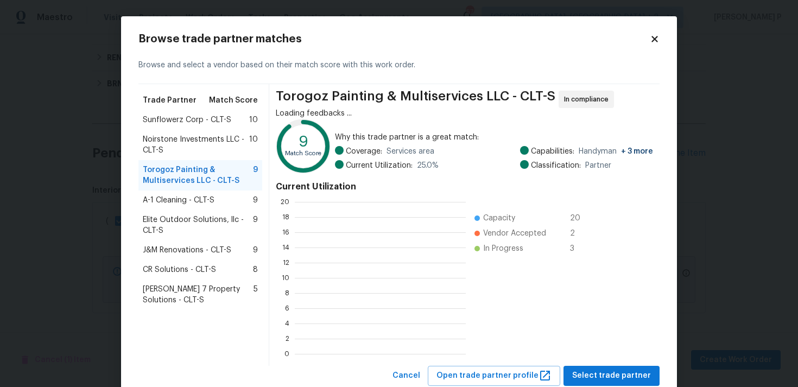
scroll to position [152, 171]
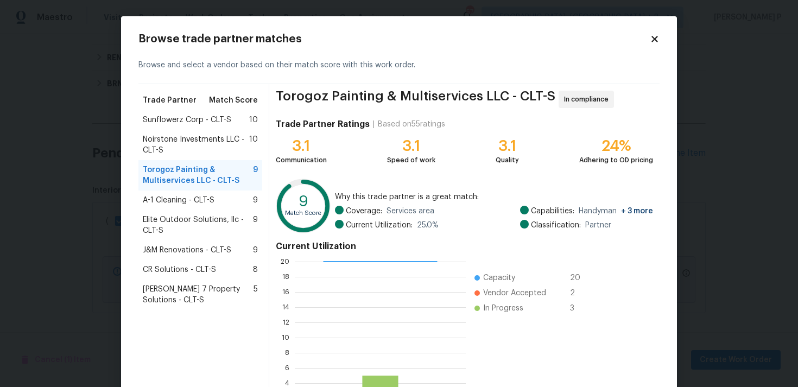
click at [636, 207] on span "+ 3 more" at bounding box center [635, 211] width 36 height 11
click at [171, 199] on span "A-1 Cleaning - CLT-S" at bounding box center [179, 200] width 72 height 11
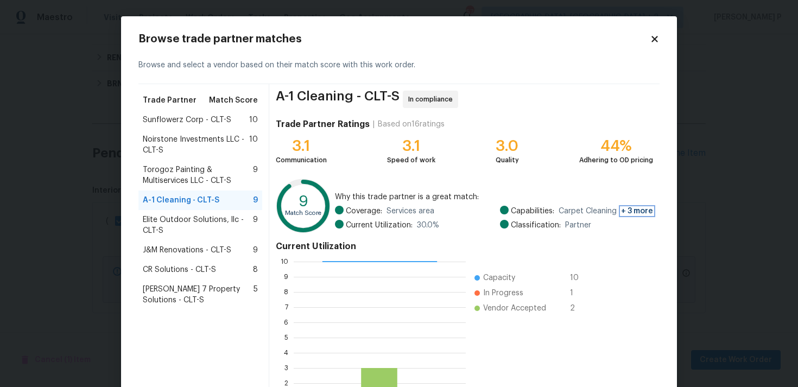
click at [638, 211] on span "+ 3 more" at bounding box center [637, 211] width 32 height 8
click at [181, 216] on span "Elite Outdoor Solutions, llc - CLT-S" at bounding box center [198, 226] width 110 height 22
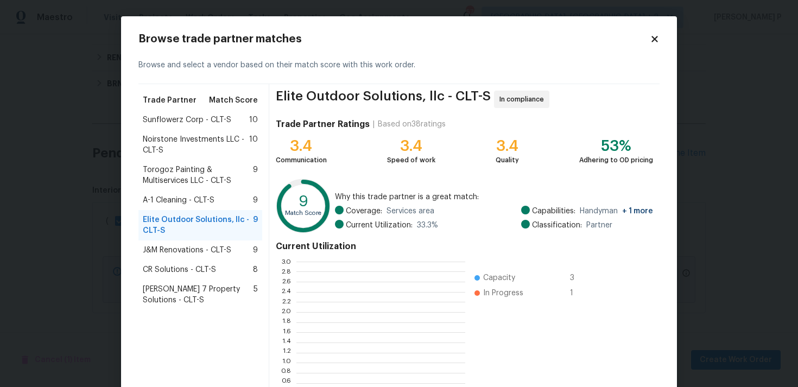
scroll to position [152, 169]
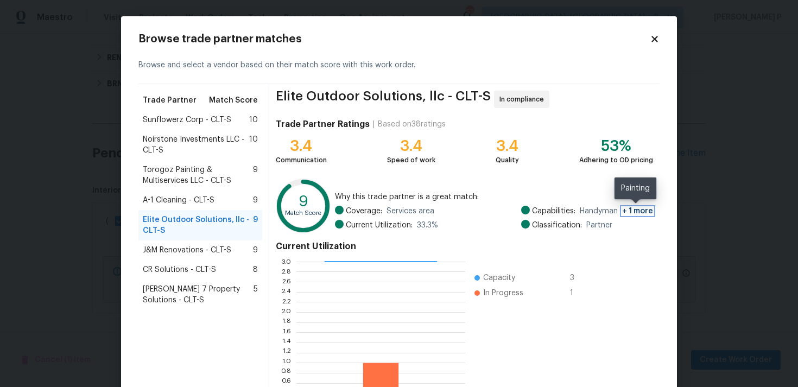
click at [647, 208] on span "+ 1 more" at bounding box center [637, 211] width 31 height 8
click at [195, 250] on span "J&M Renovations - CLT-S" at bounding box center [187, 250] width 89 height 11
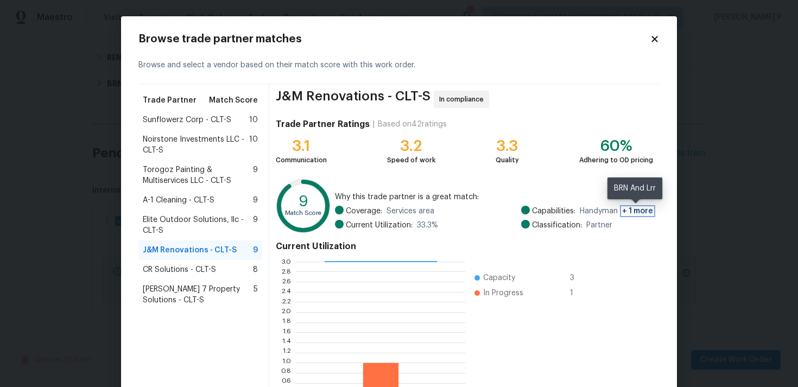
click at [640, 210] on span "+ 1 more" at bounding box center [637, 211] width 31 height 8
click at [148, 168] on span "Torogoz Painting & Multiservices LLC - CLT-S" at bounding box center [198, 176] width 110 height 22
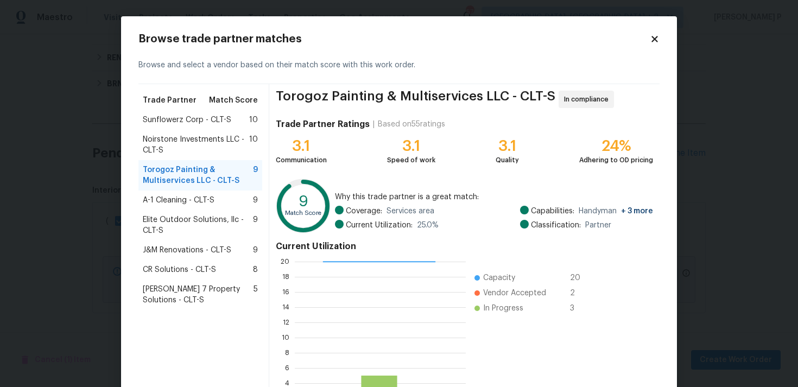
scroll to position [92, 0]
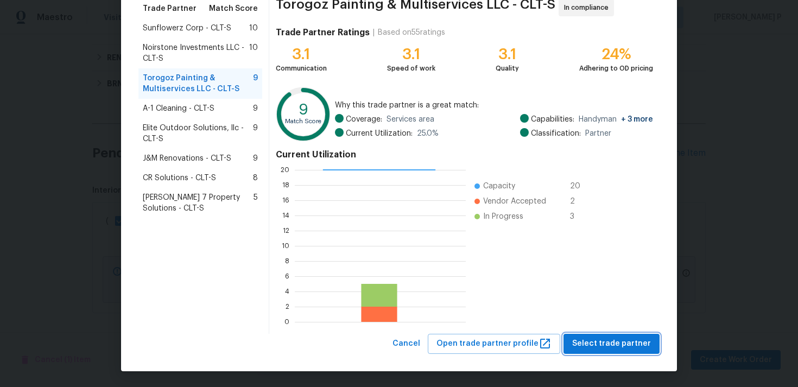
click at [621, 339] on span "Select trade partner" at bounding box center [611, 344] width 79 height 14
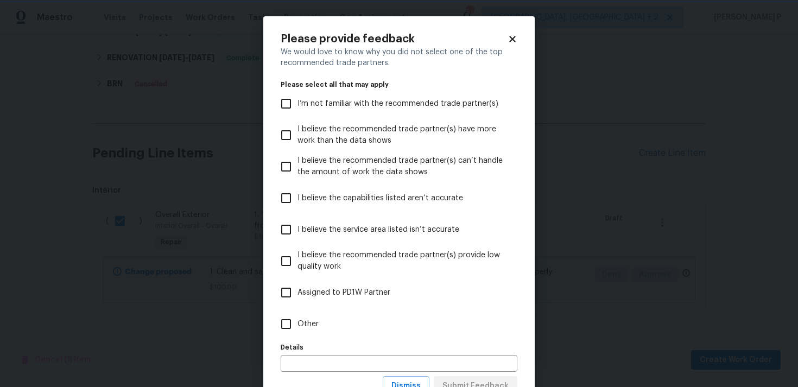
scroll to position [0, 0]
click at [317, 325] on span "Other" at bounding box center [308, 324] width 21 height 11
click at [298, 325] on input "Other" at bounding box center [286, 324] width 23 height 23
checkbox input "true"
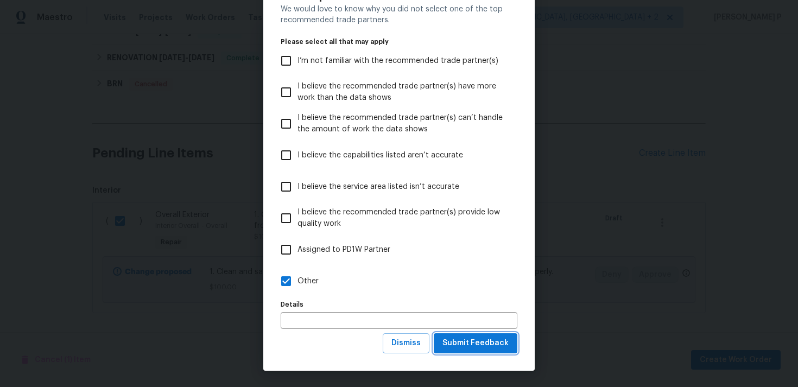
click at [482, 343] on span "Submit Feedback" at bounding box center [476, 344] width 66 height 14
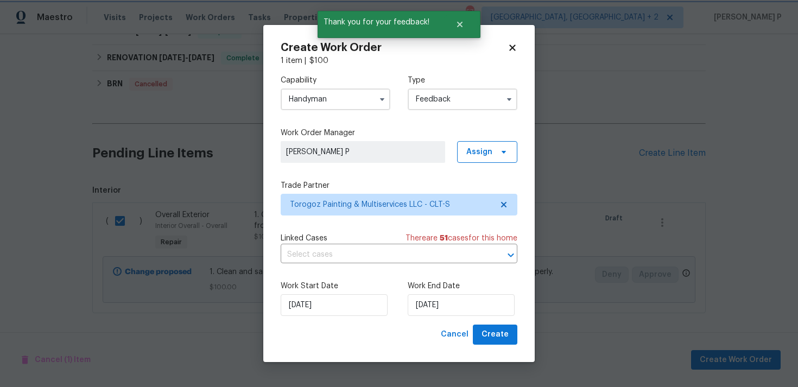
scroll to position [0, 0]
click at [421, 307] on input "19/08/2025" at bounding box center [461, 305] width 107 height 22
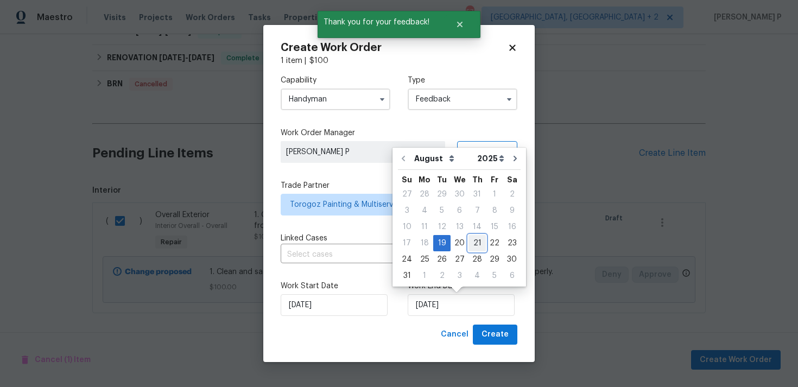
click at [476, 244] on div "21" at bounding box center [477, 243] width 17 height 15
type input "21/08/2025"
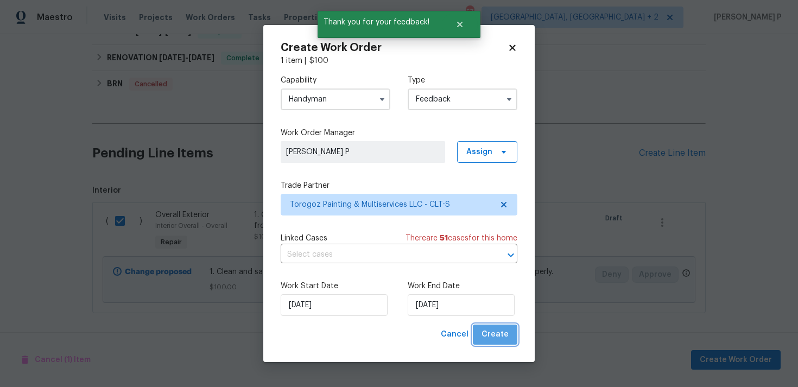
click at [499, 340] on span "Create" at bounding box center [495, 335] width 27 height 14
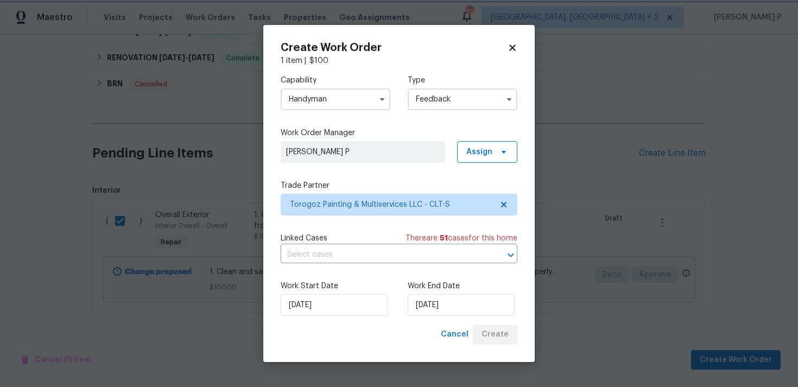
checkbox input "false"
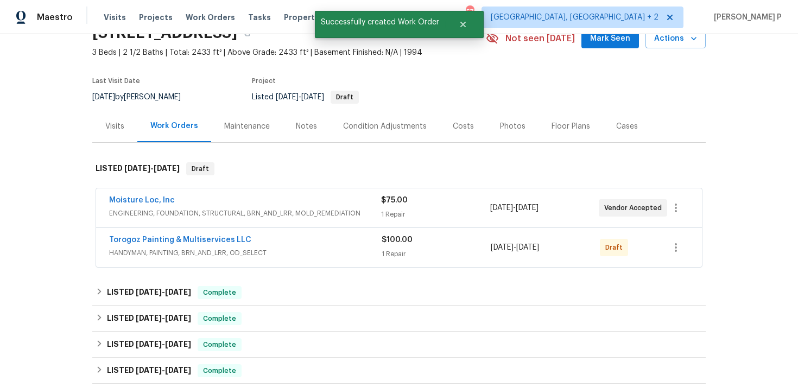
scroll to position [47, 0]
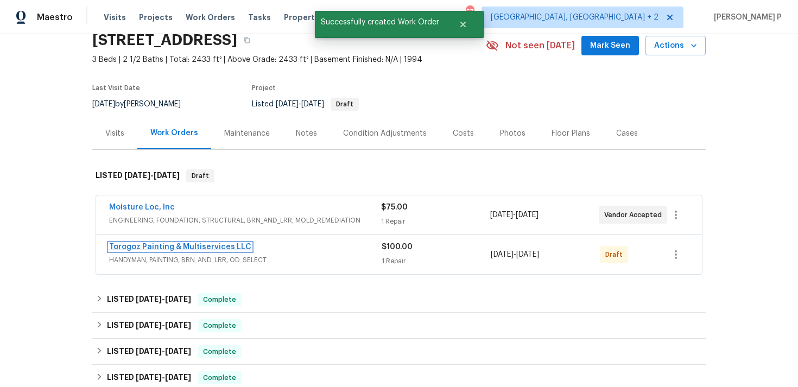
click at [161, 246] on link "Torogoz Painting & Multiservices LLC" at bounding box center [180, 247] width 142 height 8
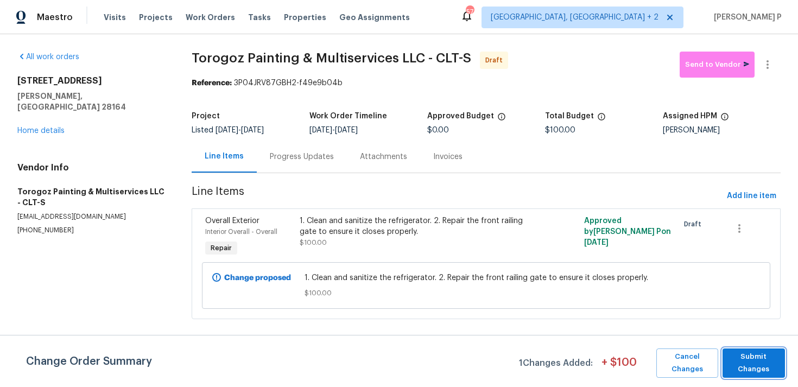
click at [756, 351] on span "Submit Changes" at bounding box center [754, 363] width 52 height 25
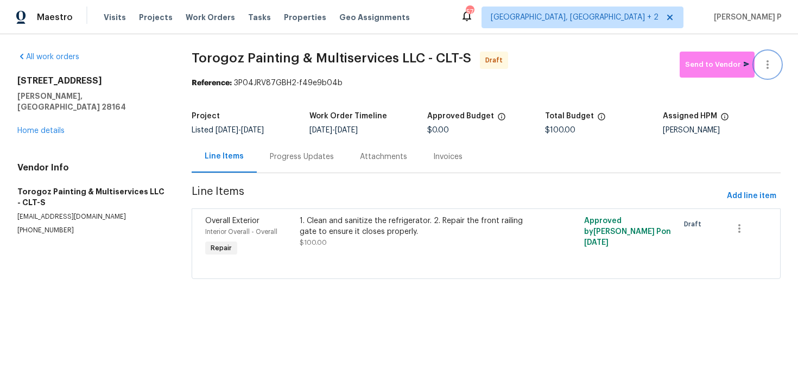
click at [768, 64] on icon "button" at bounding box center [768, 64] width 2 height 9
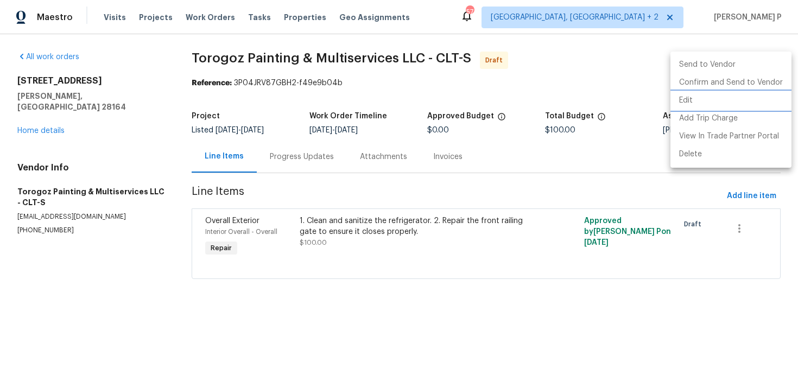
click at [703, 96] on li "Edit" at bounding box center [731, 101] width 121 height 18
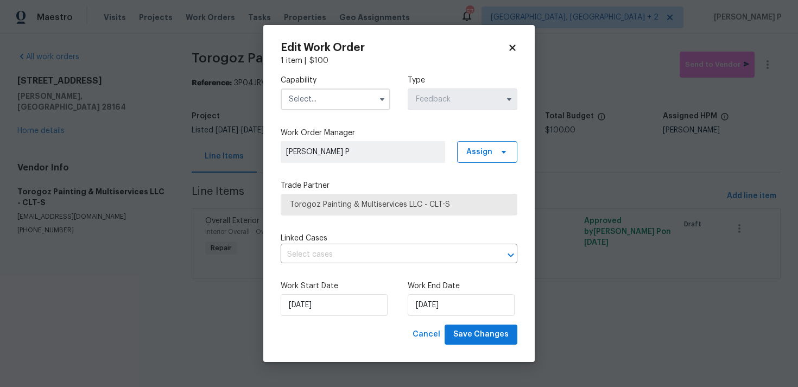
click at [353, 99] on input "text" at bounding box center [336, 100] width 110 height 22
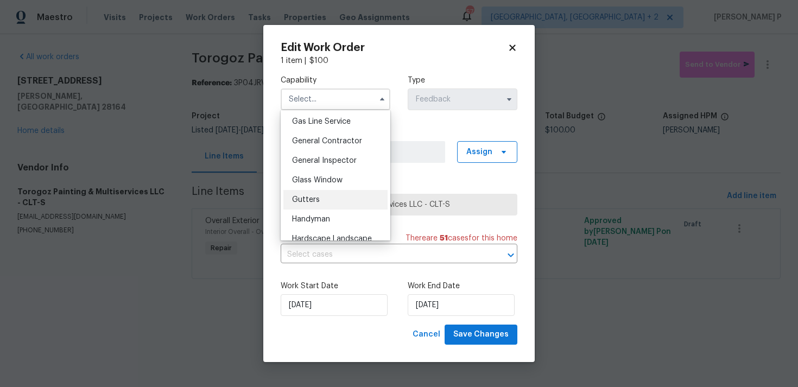
scroll to position [504, 0]
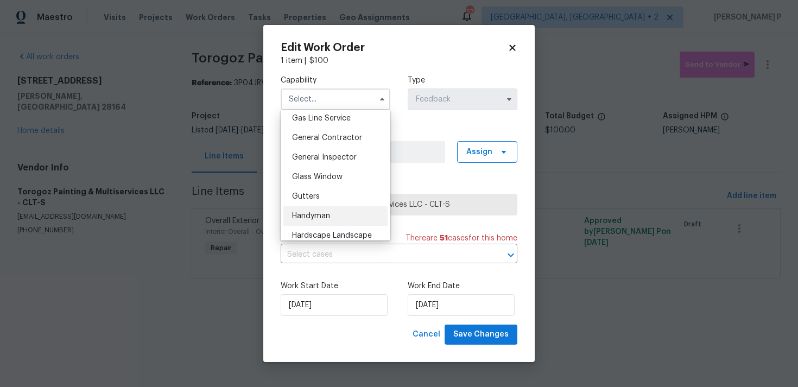
click at [327, 211] on div "Handyman" at bounding box center [335, 216] width 104 height 20
type input "Handyman"
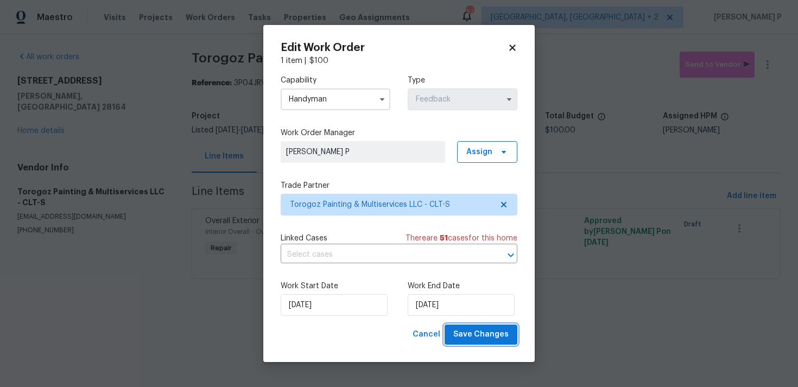
click at [476, 337] on span "Save Changes" at bounding box center [480, 335] width 55 height 14
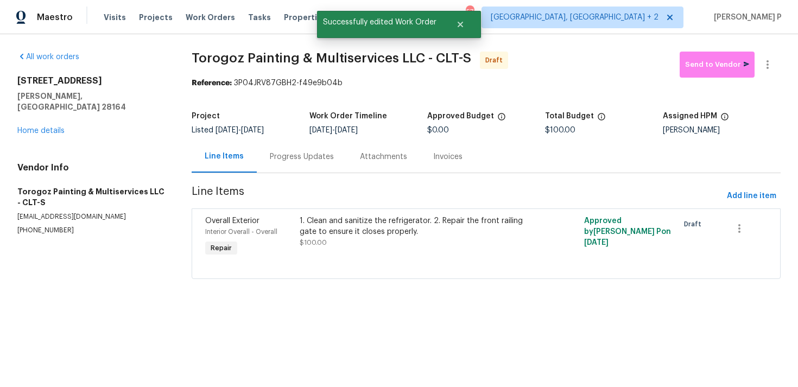
click at [304, 154] on div "Progress Updates" at bounding box center [302, 157] width 64 height 11
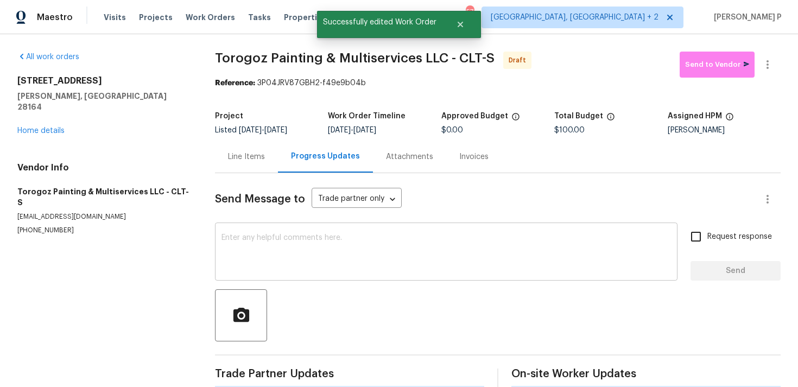
click at [300, 244] on textarea at bounding box center [447, 253] width 450 height 38
paste textarea "Hi, this is Ramyasri with Opendoor. I’m confirming you received the WO for the …"
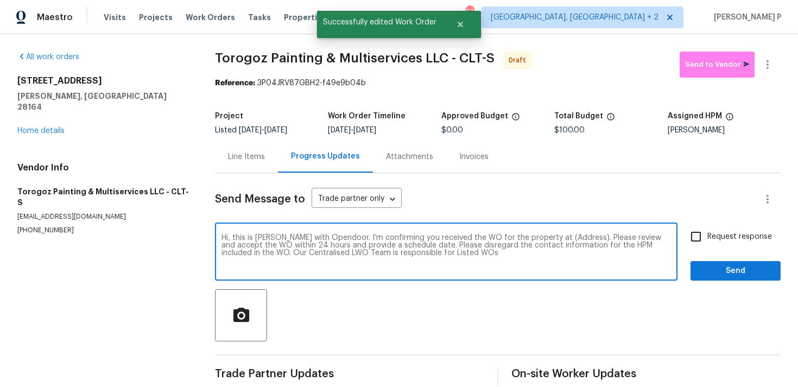
drag, startPoint x: 544, startPoint y: 236, endPoint x: 578, endPoint y: 235, distance: 33.7
click at [578, 235] on textarea "Hi, this is Ramyasri with Opendoor. I’m confirming you received the WO for the …" at bounding box center [447, 253] width 450 height 38
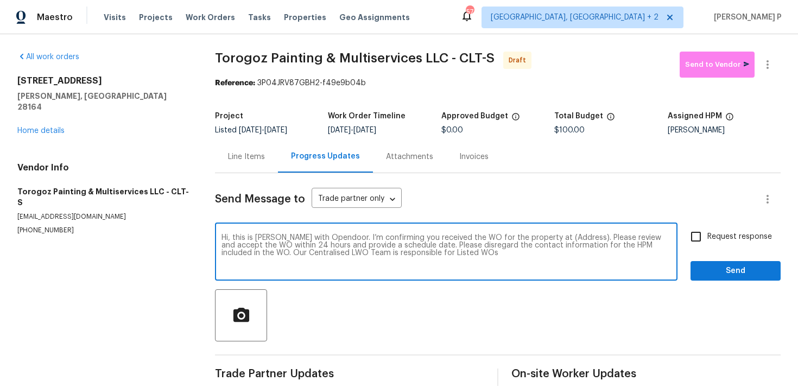
paste textarea "1259 Blacksnake Rd, Stanley, NC 28164"
type textarea "Hi, this is Ramyasri with Opendoor. I’m confirming you received the WO for the …"
click at [697, 237] on input "Request response" at bounding box center [696, 236] width 23 height 23
checkbox input "true"
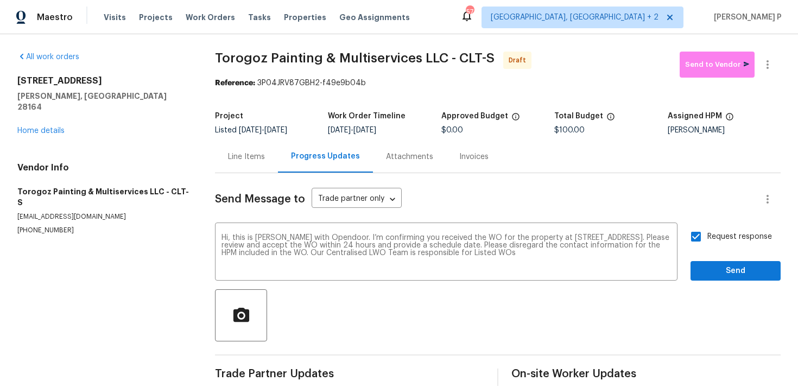
click at [714, 285] on div "Send Message to Trade partner only Trade partner only ​ Hi, this is Ramyasri wi…" at bounding box center [498, 279] width 566 height 213
click at [716, 273] on span "Send" at bounding box center [735, 271] width 73 height 14
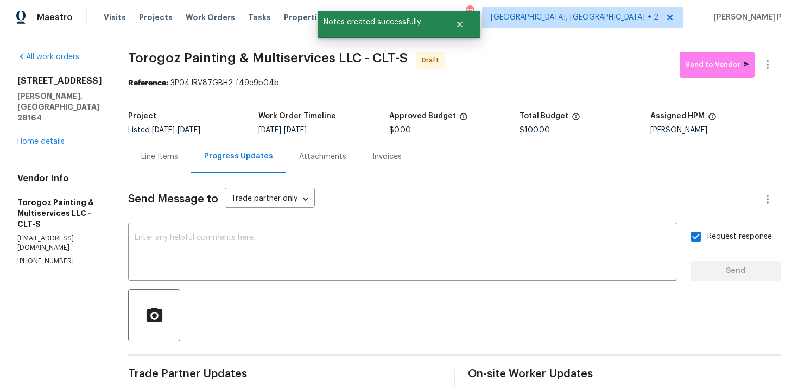
click at [481, 320] on div at bounding box center [454, 315] width 653 height 52
click at [770, 62] on icon "button" at bounding box center [767, 64] width 13 height 13
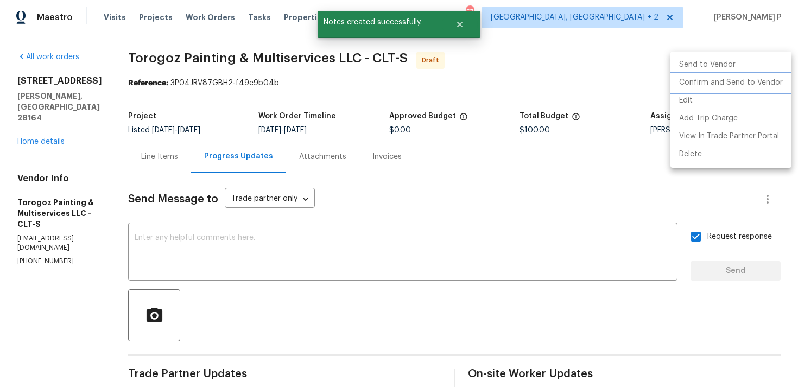
click at [731, 82] on li "Confirm and Send to Vendor" at bounding box center [731, 83] width 121 height 18
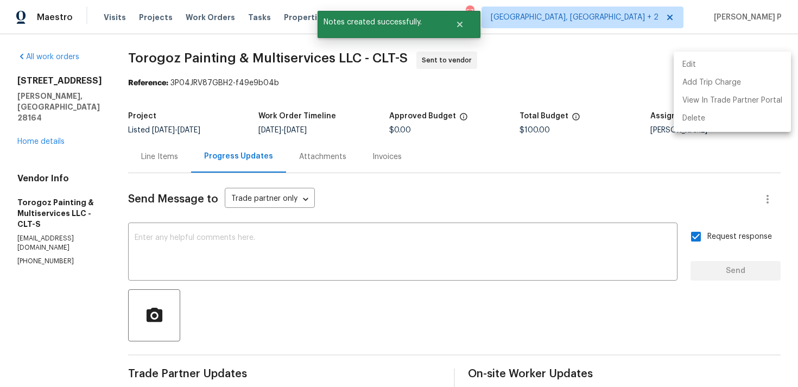
click at [421, 249] on div at bounding box center [399, 193] width 798 height 387
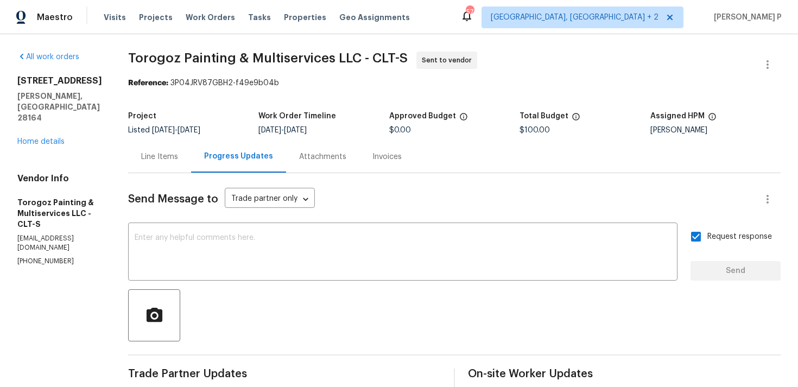
click at [360, 215] on div "Send Message to Trade partner only Trade partner only ​ x ​ Request response Se…" at bounding box center [454, 317] width 653 height 288
click at [230, 40] on div "All work orders 1259 Blacksnake Rd Stanley, NC 28164 Home details Vendor Info T…" at bounding box center [399, 256] width 798 height 444
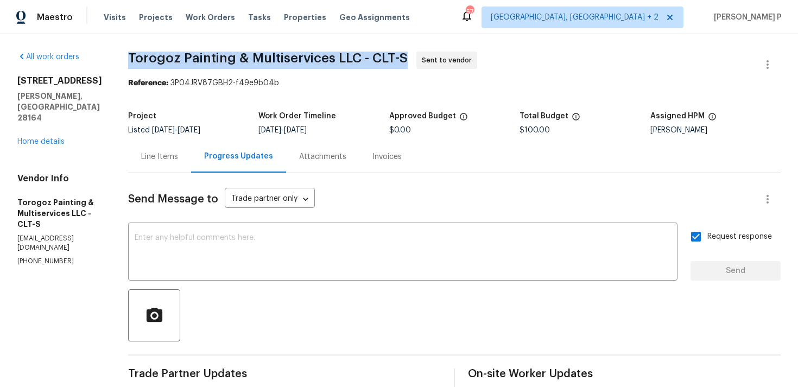
drag, startPoint x: 153, startPoint y: 55, endPoint x: 430, endPoint y: 58, distance: 276.4
click at [430, 58] on div "All work orders 1259 Blacksnake Rd Stanley, NC 28164 Home details Vendor Info T…" at bounding box center [399, 256] width 798 height 444
copy span "Torogoz Painting & Multiservices LLC - CLT-S"
click at [173, 96] on section "Torogoz Painting & Multiservices LLC - CLT-S Sent to vendor Reference: 3P04JRV8…" at bounding box center [454, 256] width 653 height 409
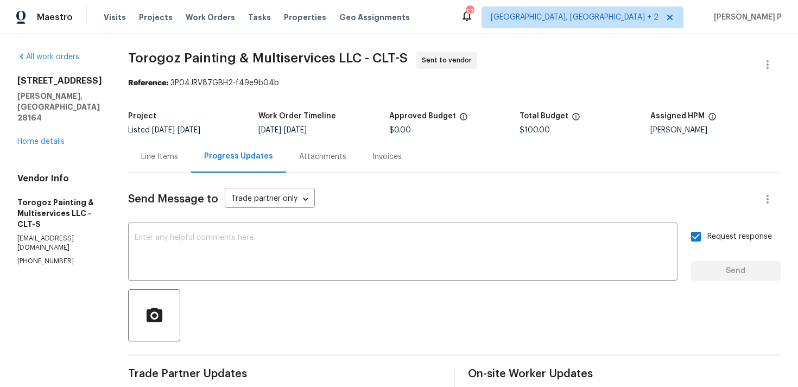
click at [148, 45] on div "All work orders 1259 Blacksnake Rd Stanley, NC 28164 Home details Vendor Info T…" at bounding box center [399, 256] width 798 height 444
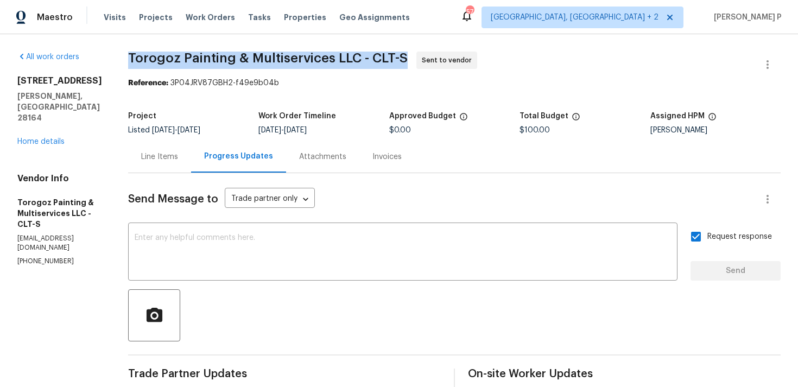
drag, startPoint x: 152, startPoint y: 58, endPoint x: 433, endPoint y: 61, distance: 281.9
click at [433, 61] on div "All work orders 1259 Blacksnake Rd Stanley, NC 28164 Home details Vendor Info T…" at bounding box center [399, 256] width 798 height 444
copy span "Torogoz Painting & Multiservices LLC - CLT-S"
click at [208, 94] on section "Torogoz Painting & Multiservices LLC - CLT-S Sent to vendor Reference: 3P04JRV8…" at bounding box center [454, 256] width 653 height 409
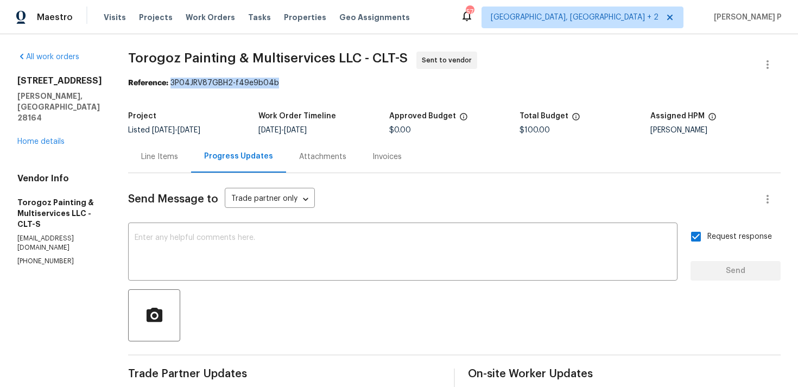
drag, startPoint x: 197, startPoint y: 83, endPoint x: 370, endPoint y: 83, distance: 172.7
click at [368, 83] on div "Reference: 3P04JRV87GBH2-f49e9b04b" at bounding box center [454, 83] width 653 height 11
copy div "3P04JRV87GBH2-f49e9b04b"
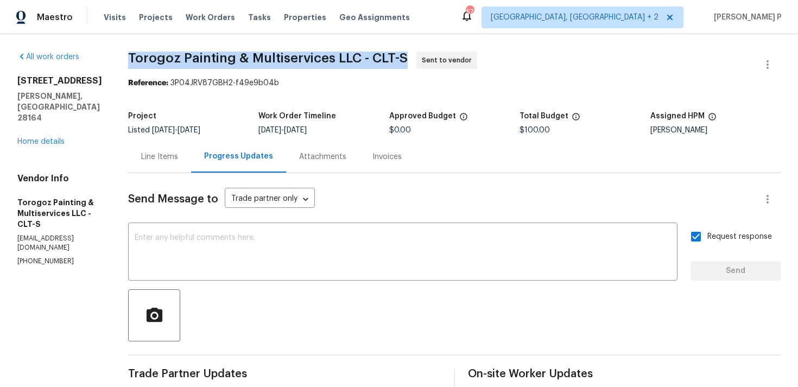
drag, startPoint x: 150, startPoint y: 53, endPoint x: 428, endPoint y: 60, distance: 278.1
click at [428, 60] on div "All work orders 1259 Blacksnake Rd Stanley, NC 28164 Home details Vendor Info T…" at bounding box center [399, 256] width 798 height 444
copy span "Torogoz Painting & Multiservices LLC - CLT-S"
click at [180, 168] on div "Line Items" at bounding box center [159, 157] width 63 height 32
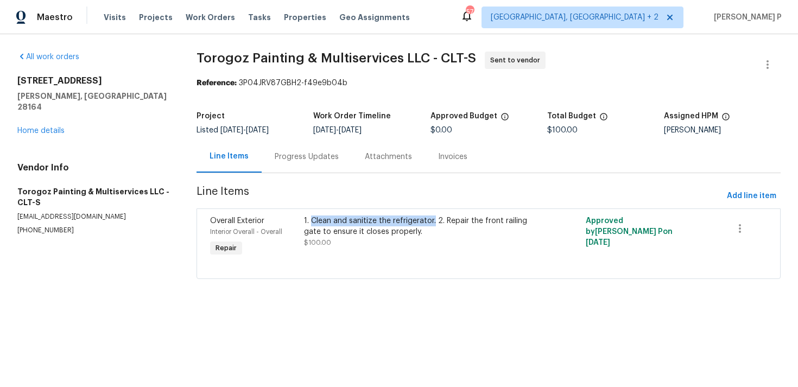
copy div "Clean and sanitize the refrigerator."
drag, startPoint x: 316, startPoint y: 222, endPoint x: 439, endPoint y: 190, distance: 127.2
click at [439, 190] on section "Torogoz Painting & Multiservices LLC - CLT-S Sent to vendor Reference: 3P04JRV8…" at bounding box center [489, 172] width 584 height 241
click at [439, 190] on span "Line Items" at bounding box center [460, 196] width 526 height 20
